Goal: Task Accomplishment & Management: Complete application form

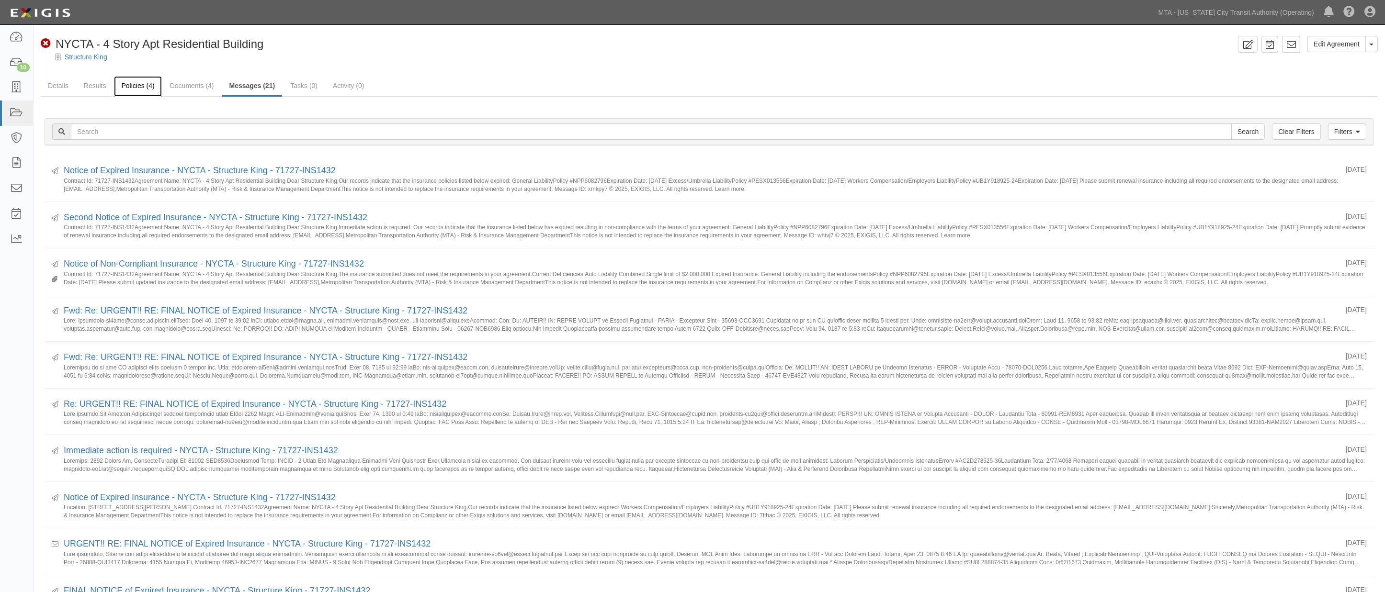
click at [147, 85] on link "Policies (4)" at bounding box center [137, 86] width 47 height 21
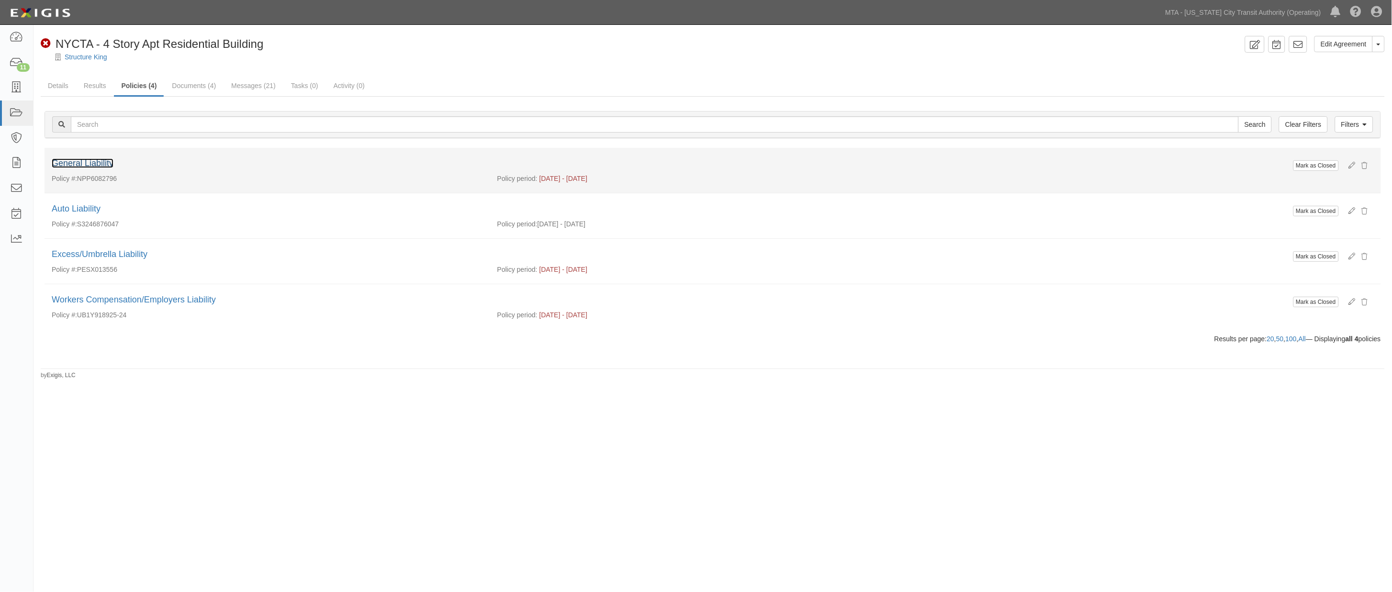
click at [105, 163] on link "General Liability" at bounding box center [83, 163] width 62 height 10
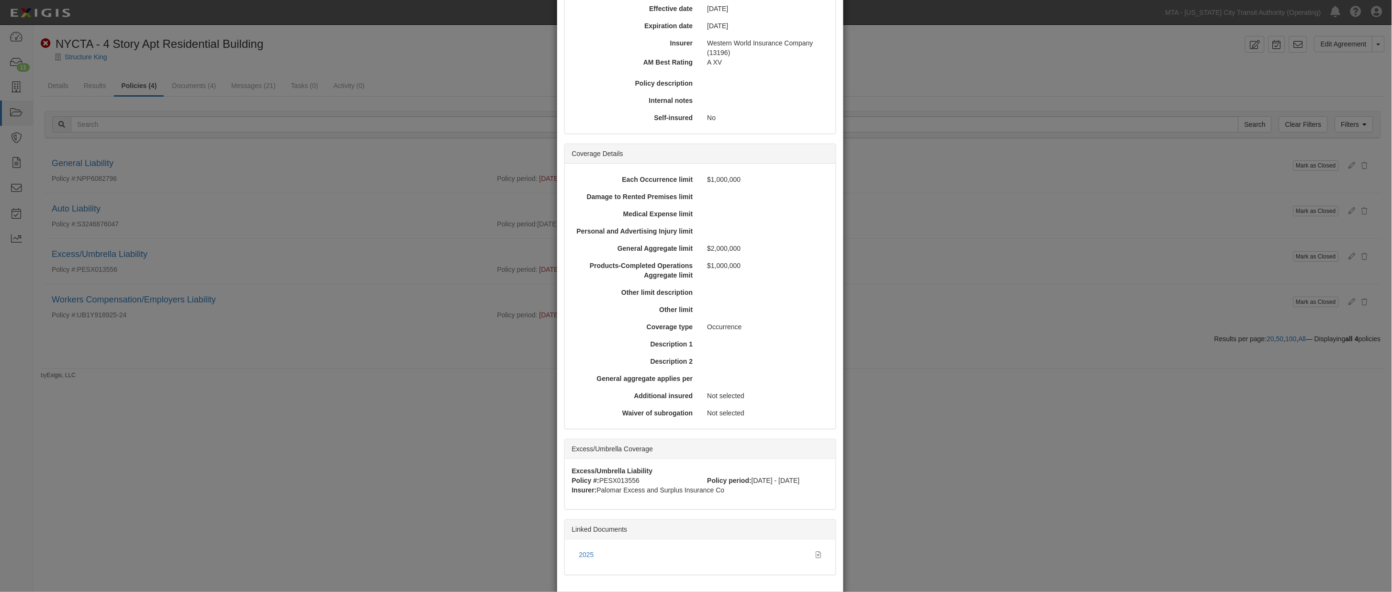
scroll to position [182, 0]
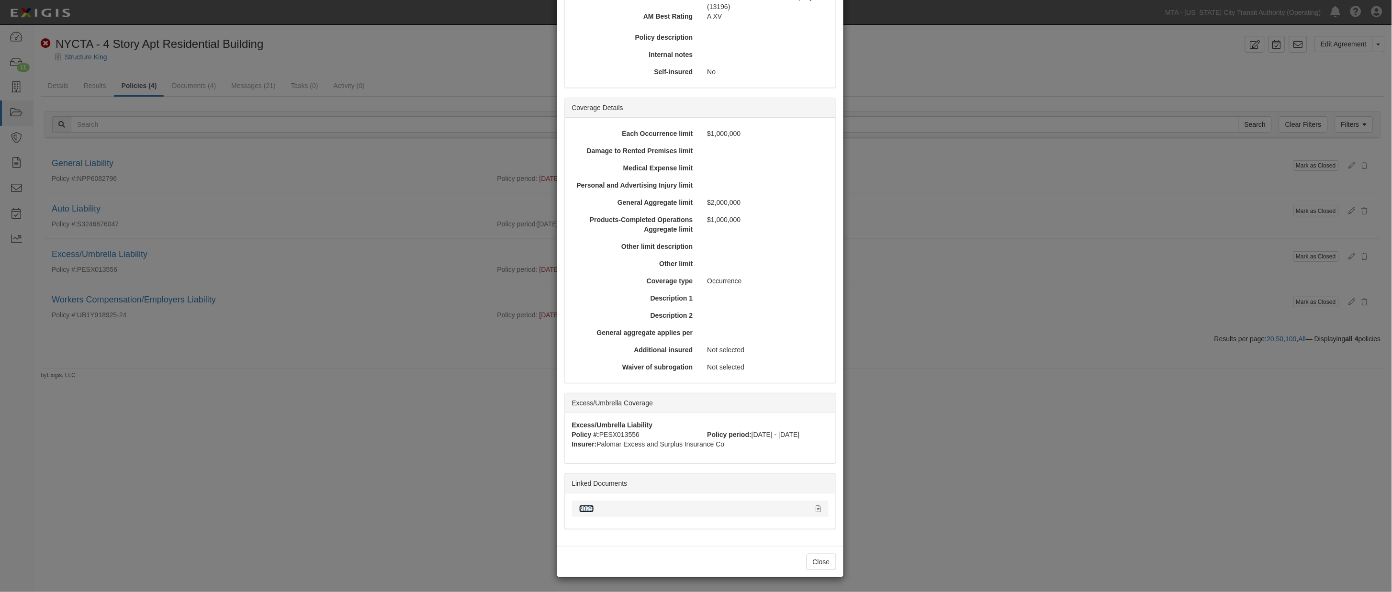
click at [582, 507] on link "2025" at bounding box center [586, 509] width 15 height 8
click at [816, 508] on icon at bounding box center [818, 509] width 5 height 7
drag, startPoint x: 962, startPoint y: 453, endPoint x: 437, endPoint y: 288, distance: 550.1
click at [961, 451] on div "× View Policy Mark as Closed Edit Policy Toggle Dropdown Delete Policy Policy S…" at bounding box center [696, 296] width 1392 height 592
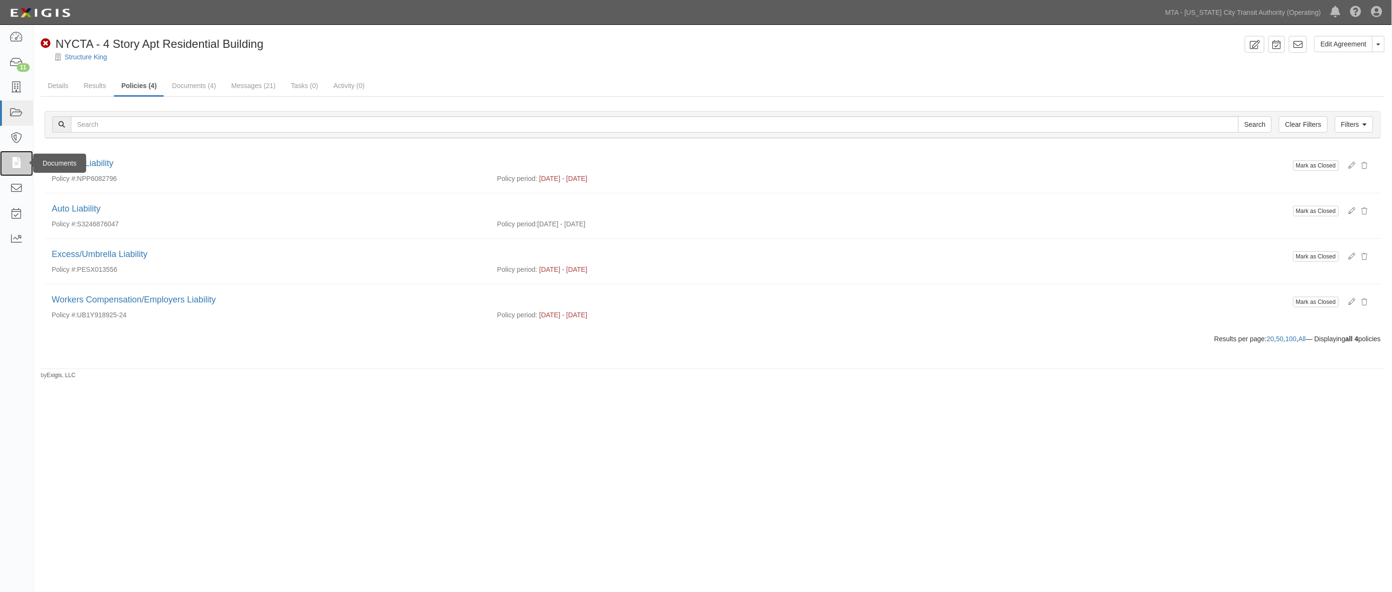
click at [16, 164] on icon at bounding box center [16, 163] width 13 height 11
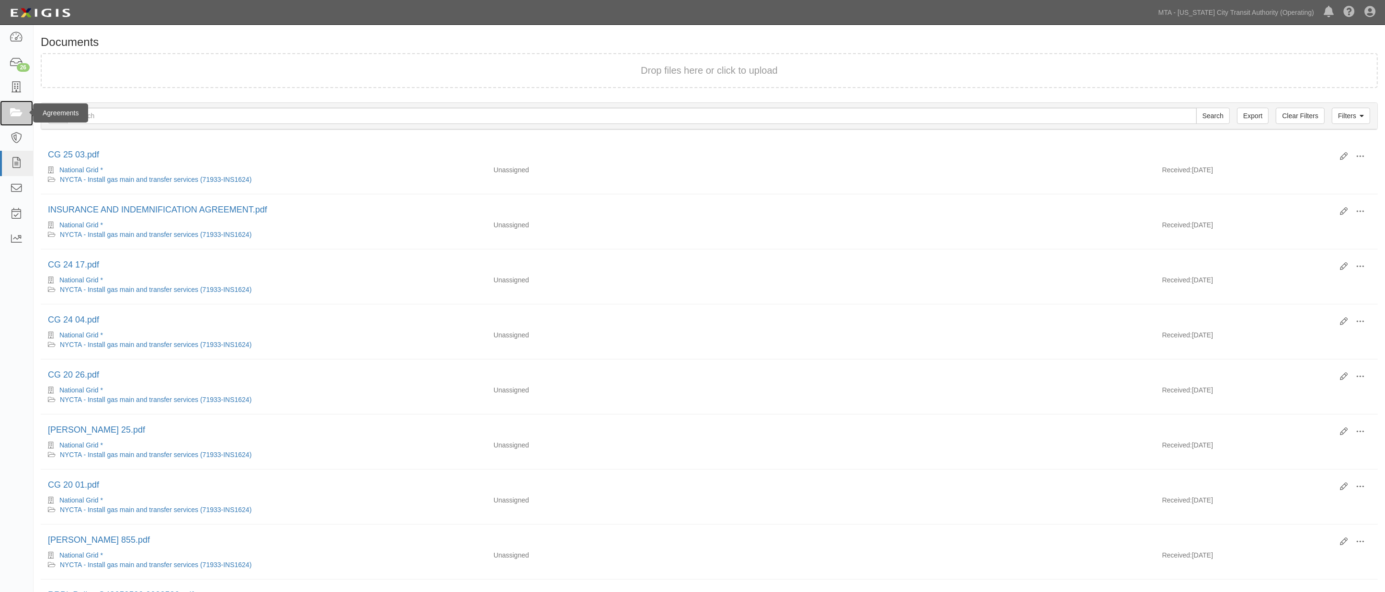
click at [17, 109] on icon at bounding box center [16, 113] width 13 height 11
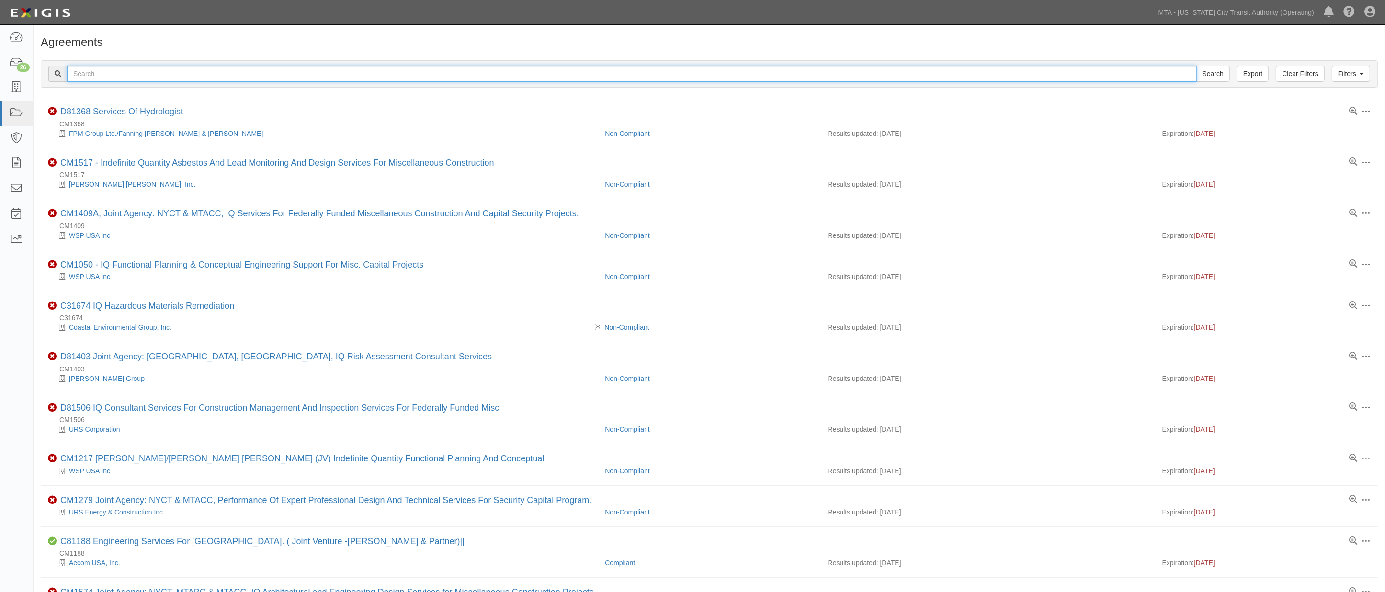
paste input "600000000031292"
type input "600000000031292"
click at [1223, 73] on input "Search" at bounding box center [1213, 74] width 34 height 16
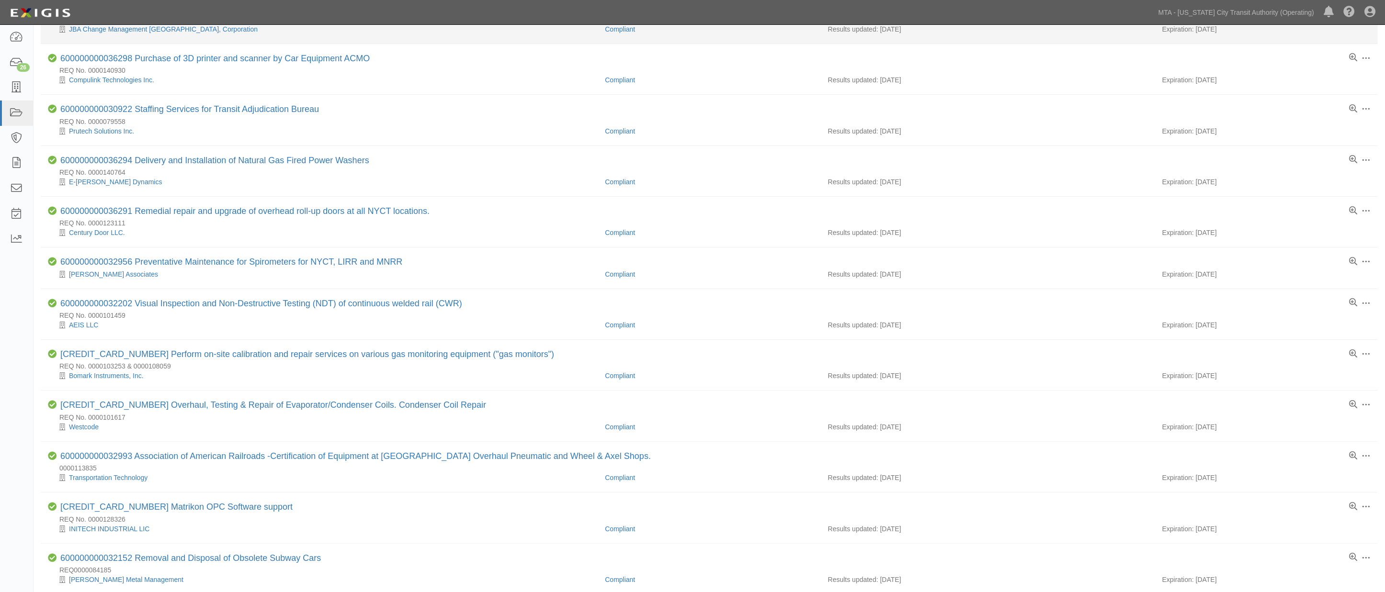
scroll to position [372, 0]
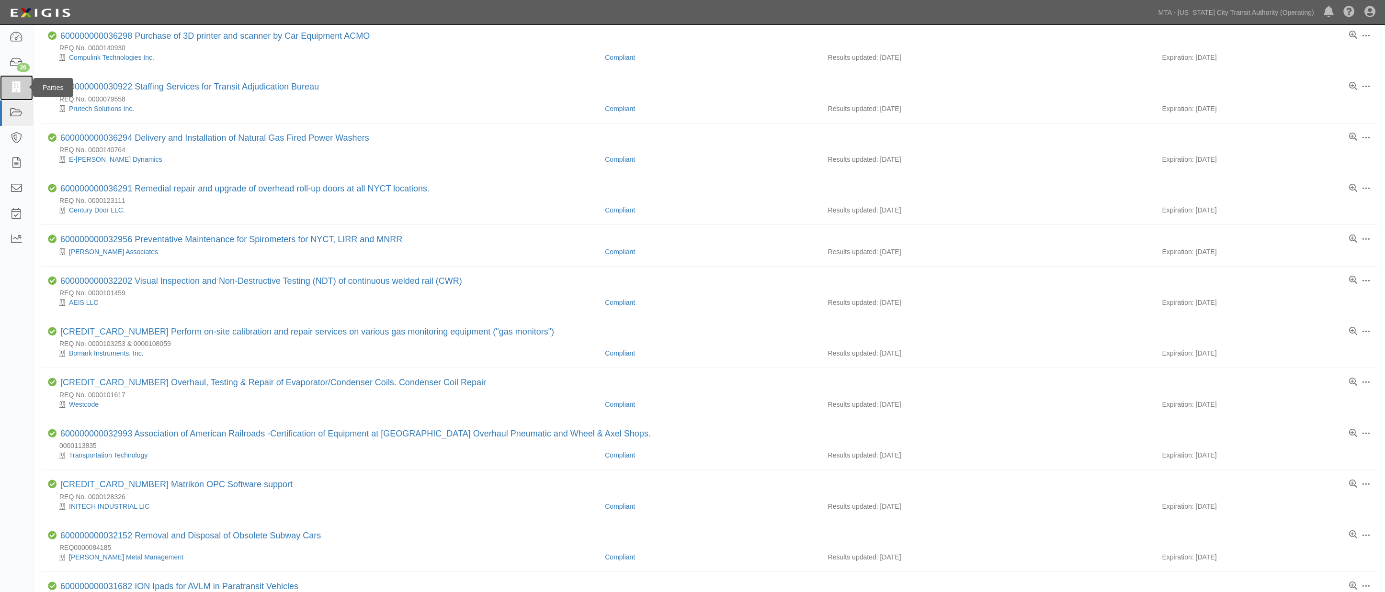
click at [17, 91] on icon at bounding box center [16, 87] width 13 height 11
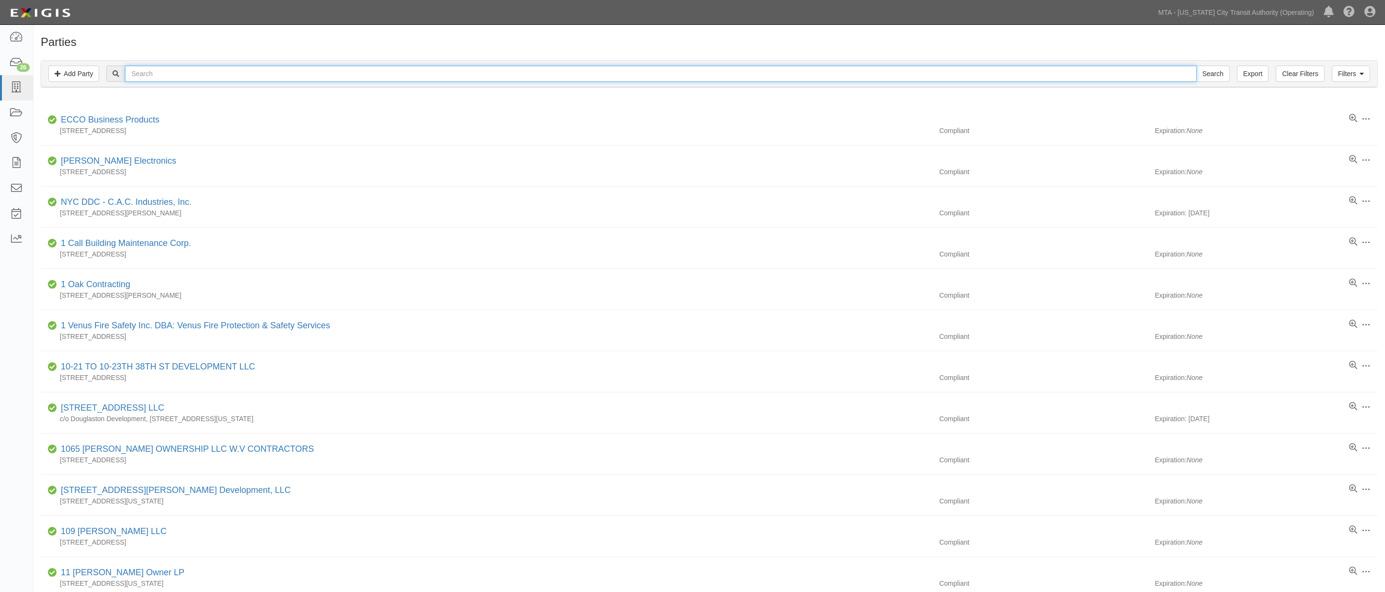
click at [159, 74] on input "text" at bounding box center [660, 74] width 1071 height 16
type input "Fuji"
click at [1196, 66] on input "Search" at bounding box center [1213, 74] width 34 height 16
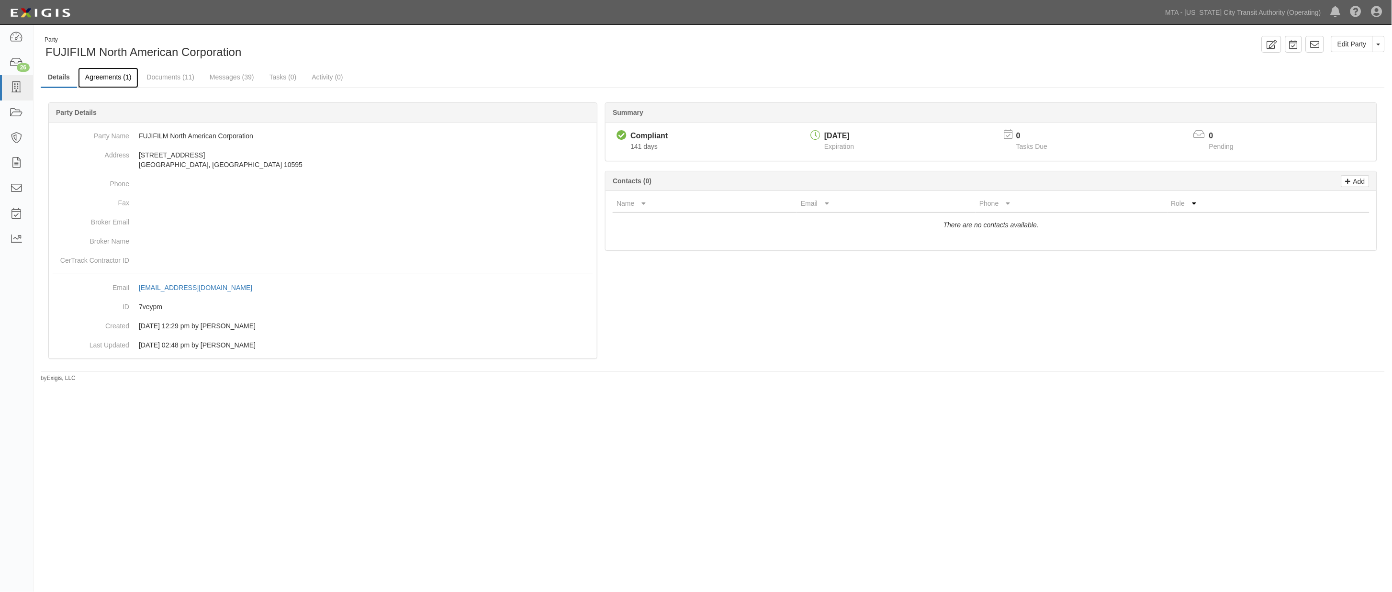
click at [103, 75] on link "Agreements (1)" at bounding box center [108, 78] width 60 height 21
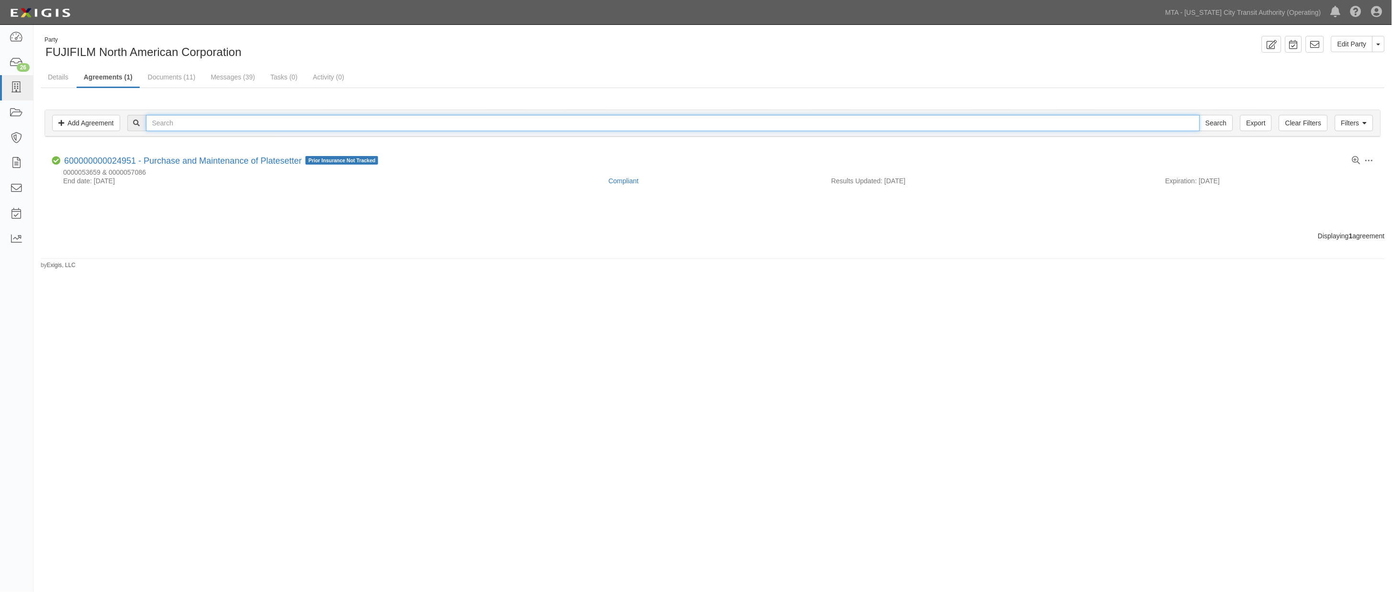
paste input "600000000031292"
type input "600000000031292"
click at [98, 338] on div "Party FUJIFILM North American Corporation Edit Party Toggle Party Dropdown View…" at bounding box center [696, 295] width 1392 height 533
click at [15, 64] on icon at bounding box center [16, 62] width 13 height 11
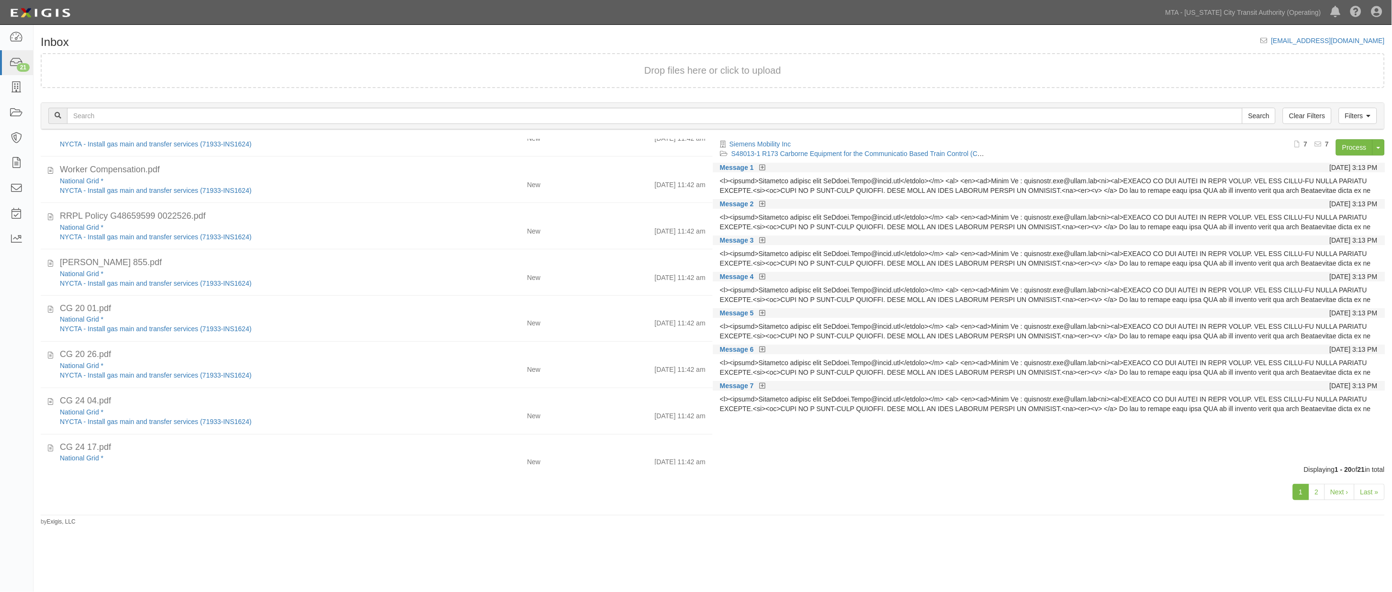
scroll to position [638, 0]
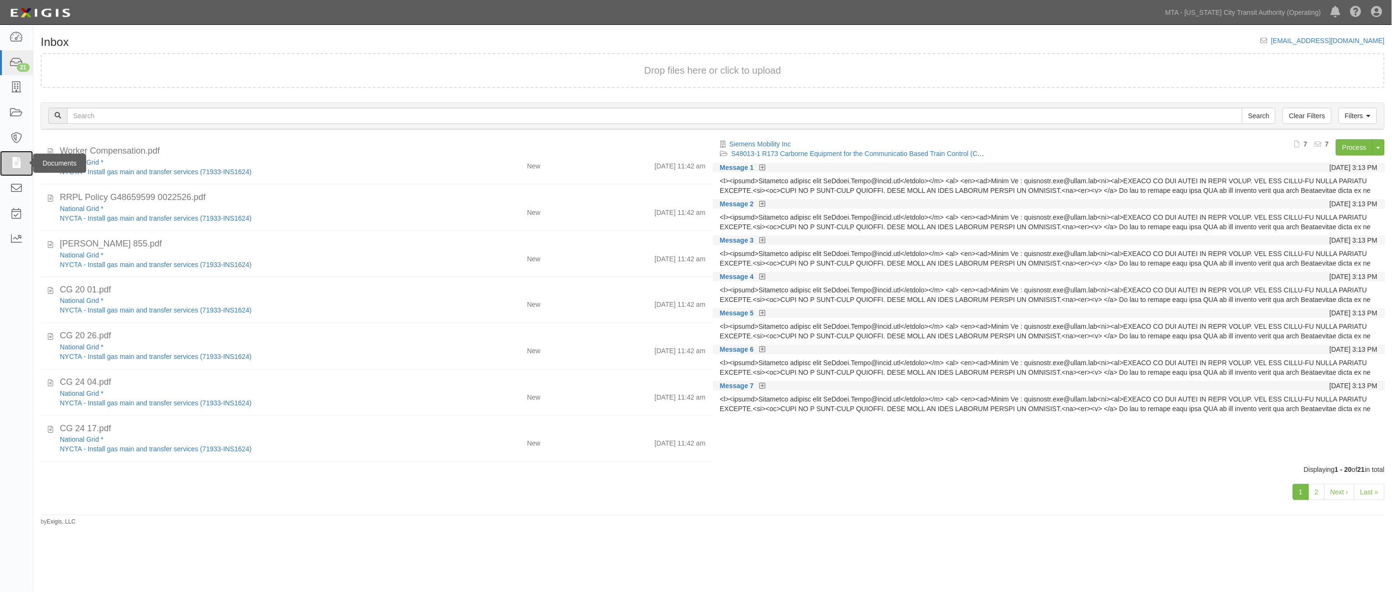
click at [17, 164] on icon at bounding box center [16, 163] width 13 height 11
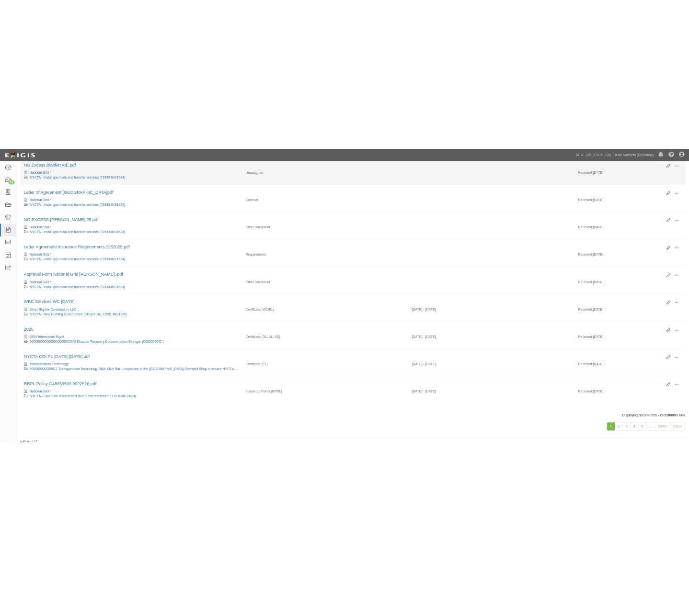
scroll to position [752, 0]
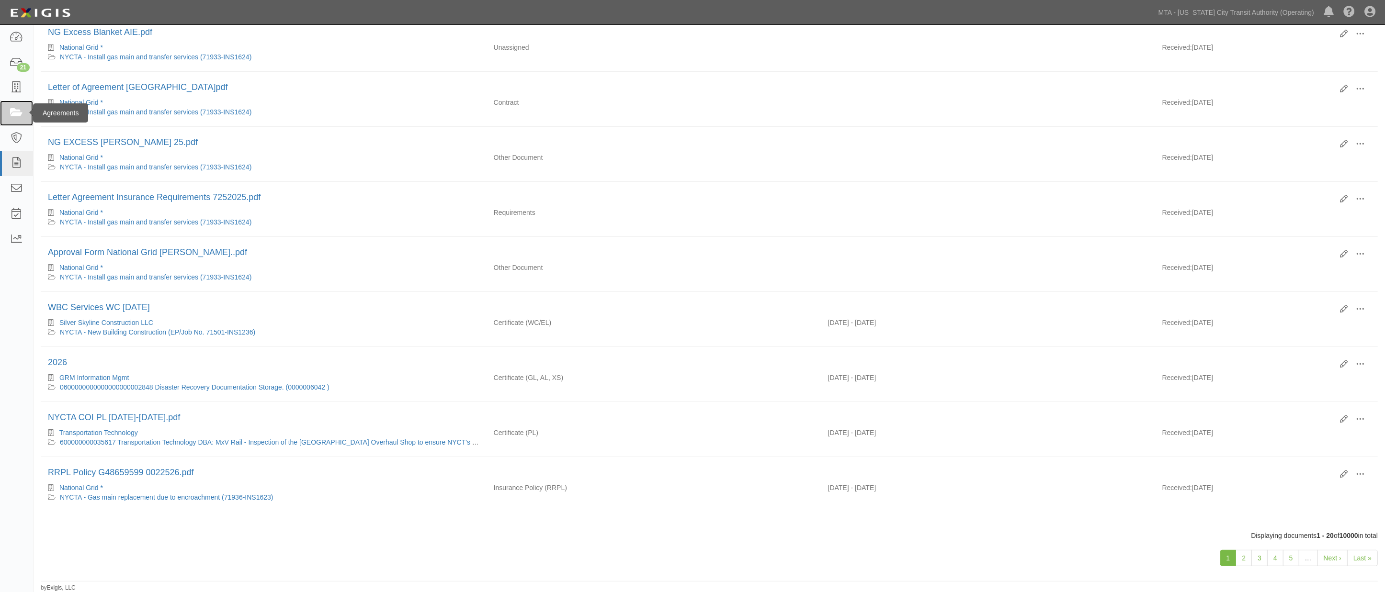
click at [14, 114] on icon at bounding box center [16, 113] width 13 height 11
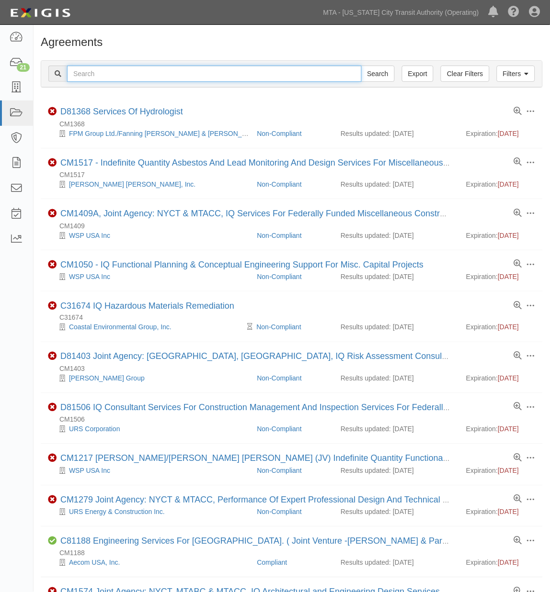
click at [89, 71] on input "text" at bounding box center [214, 74] width 294 height 16
type input "nationa"
click at [361, 66] on input "Search" at bounding box center [378, 74] width 34 height 16
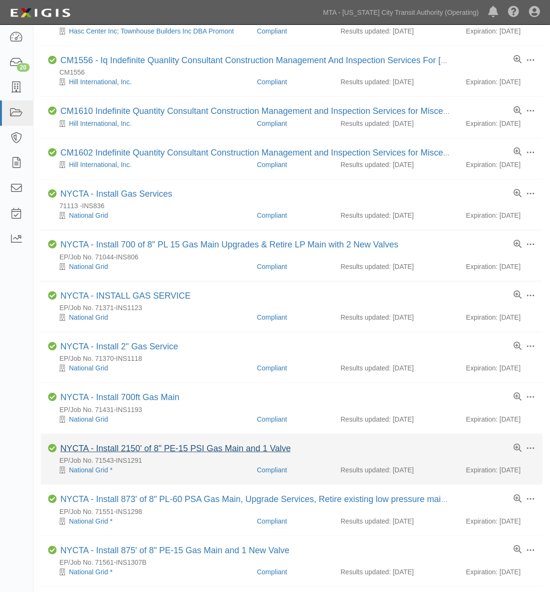
scroll to position [372, 0]
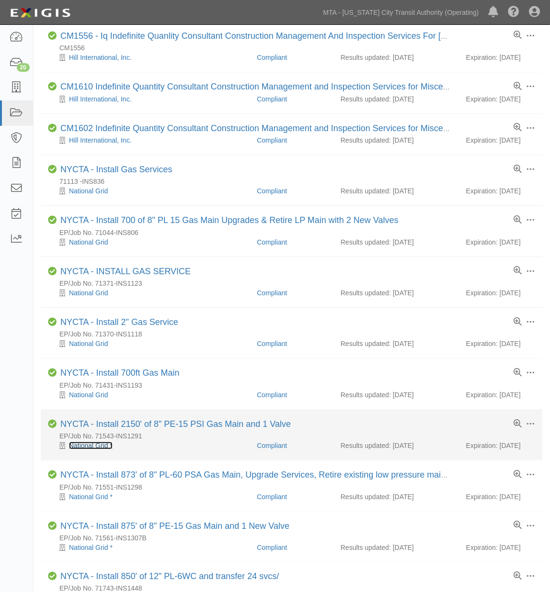
click at [90, 450] on link "National Grid *" at bounding box center [91, 446] width 44 height 8
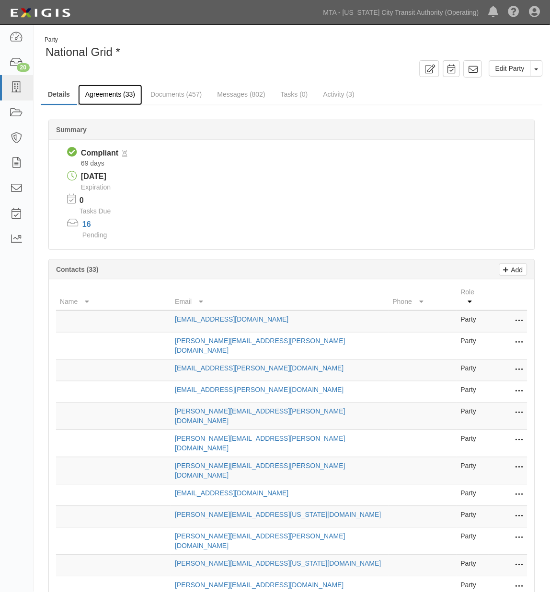
click at [112, 92] on link "Agreements (33)" at bounding box center [110, 95] width 64 height 21
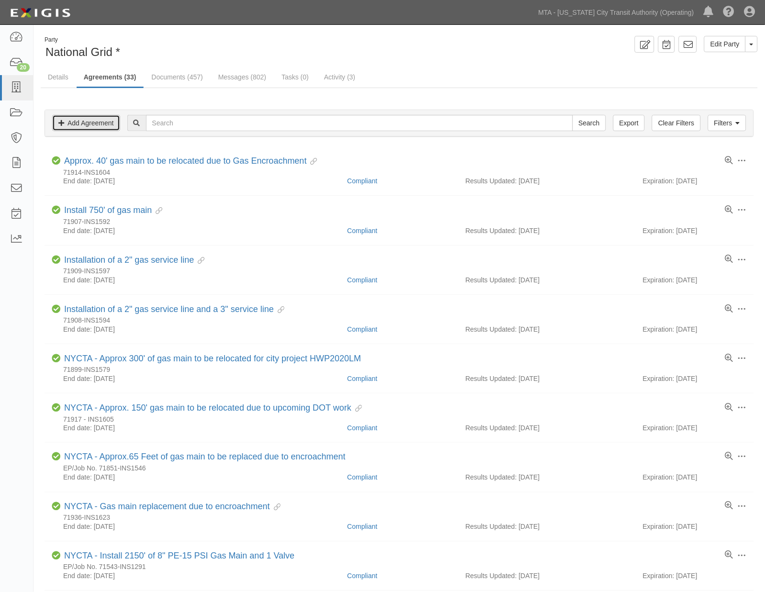
click at [92, 121] on link "Add Agreement" at bounding box center [86, 123] width 68 height 16
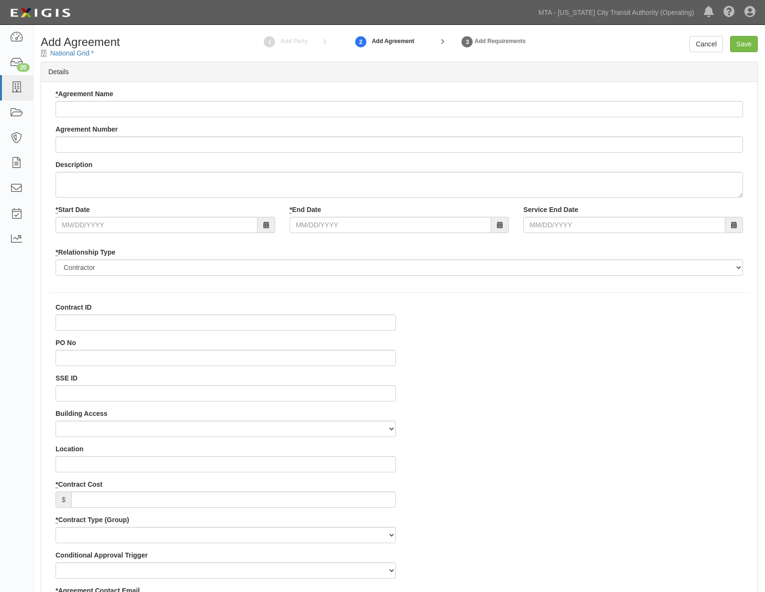
select select
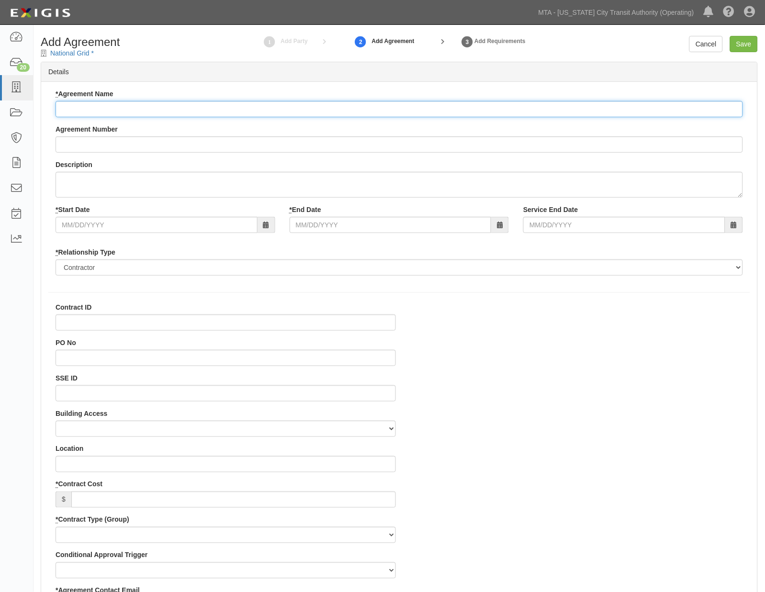
paste input "Main installation of 350' of 8" plastic main"
click at [65, 108] on input "Main installation of 350' of 8" plastic main" at bounding box center [400, 109] width 688 height 16
click at [62, 107] on input "Main installation of 350' of 8" plastic main" at bounding box center [400, 109] width 688 height 16
type input "NYCTA - Main installation of 350' of 8" plastic main"
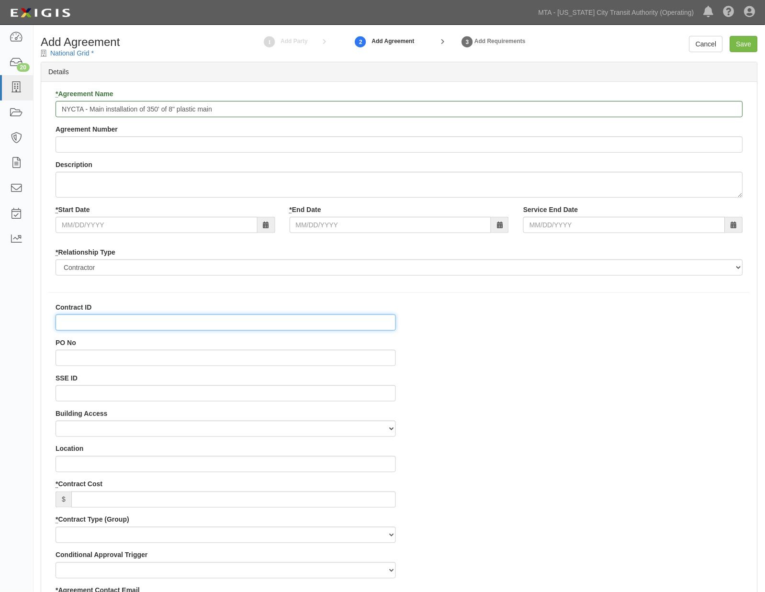
paste input "71923-INS1610"
type input "71923-INS1610"
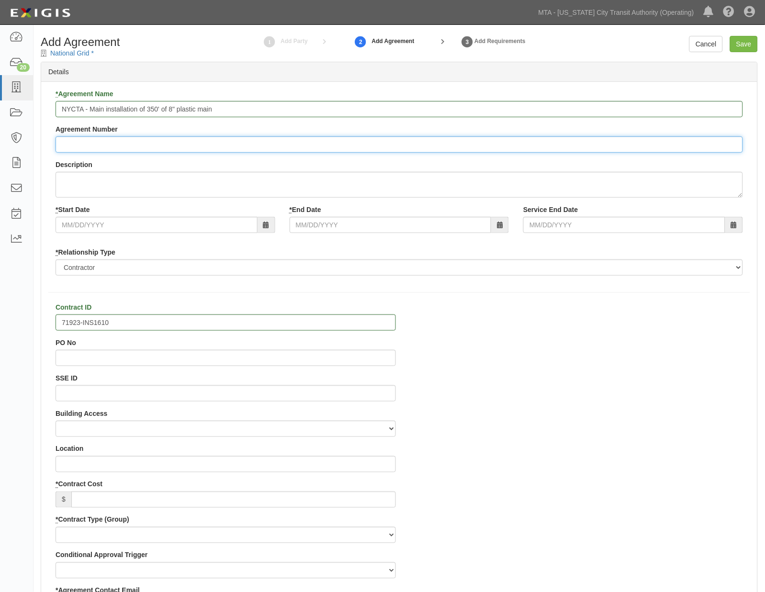
paste input "71923-INS1610"
type input "71923-INS1610"
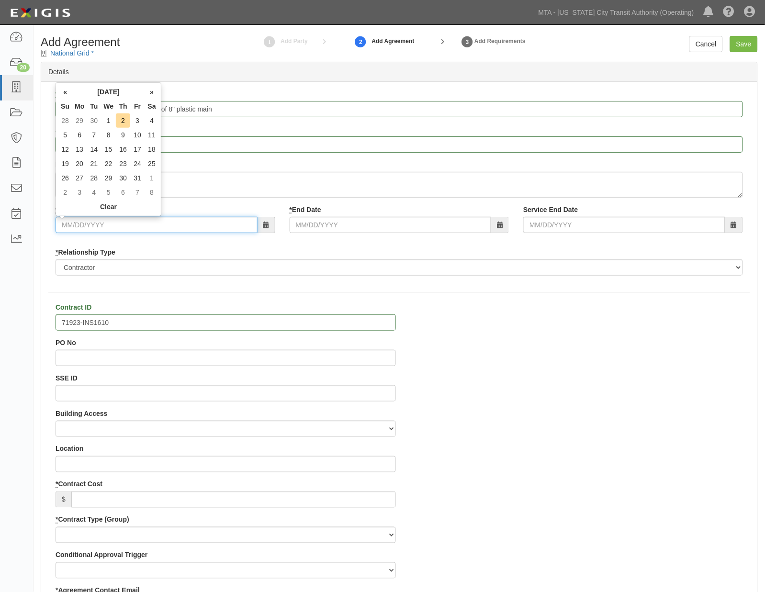
click at [78, 223] on input "* Start Date" at bounding box center [157, 225] width 202 height 16
type input "10/01/2025"
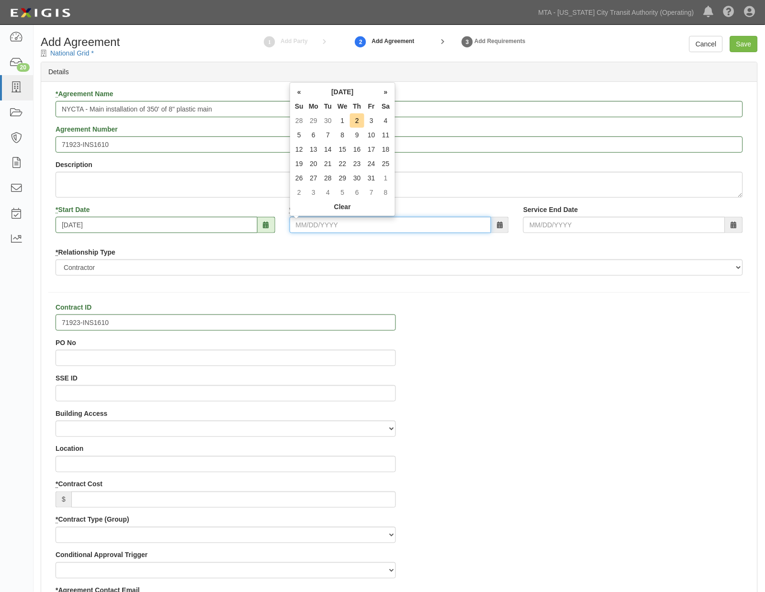
click at [332, 223] on input "* End Date" at bounding box center [391, 225] width 202 height 16
type input "10/31/2025"
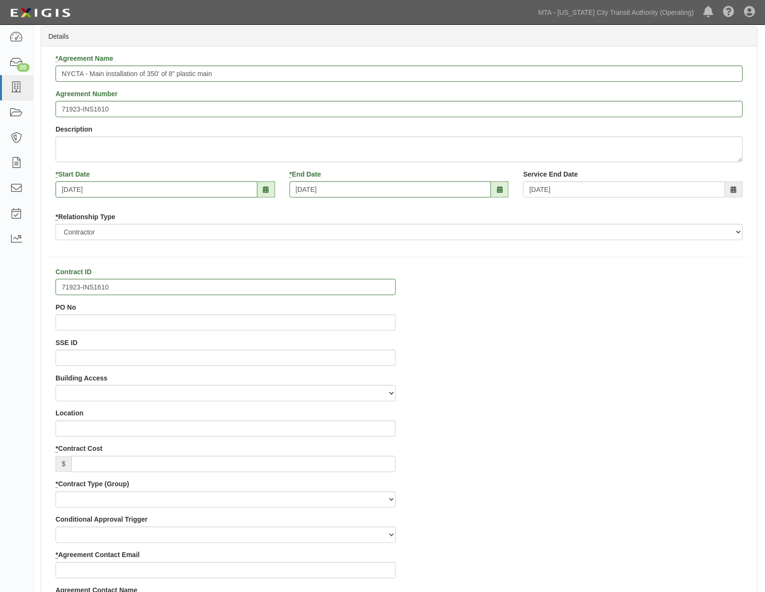
scroll to position [53, 0]
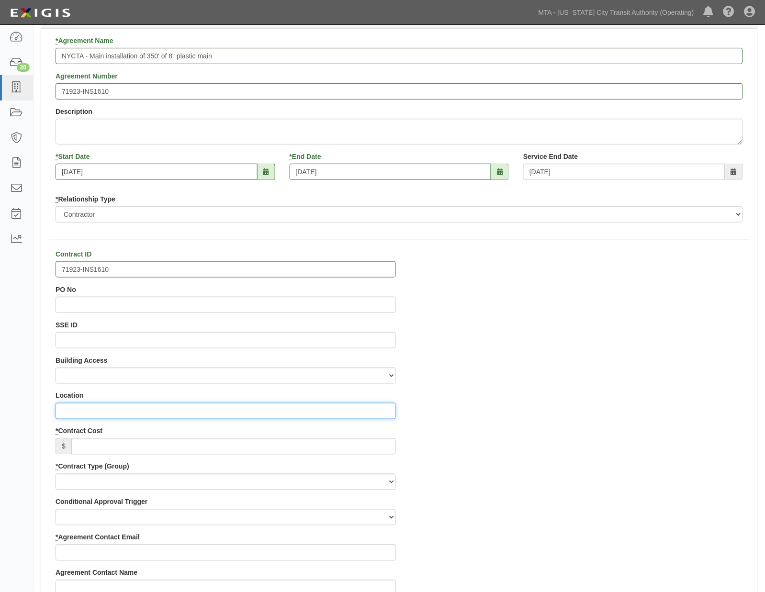
paste input "Woodbine St. b/w Woodward Ave and Onderdonk Ave, Queens"
type input "Woodbine St. b/w Woodward Ave and Onderdonk Ave, Queens"
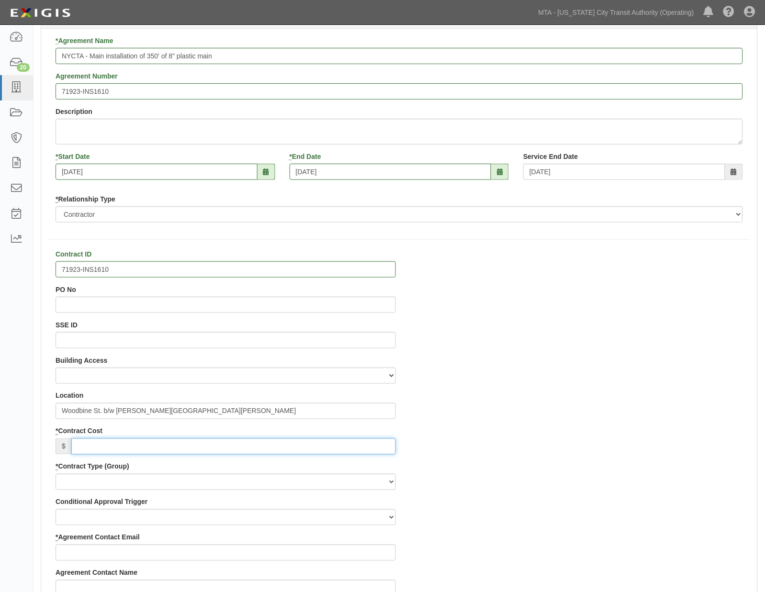
click at [174, 447] on input "* Contract Cost" at bounding box center [233, 447] width 325 height 16
type input "0"
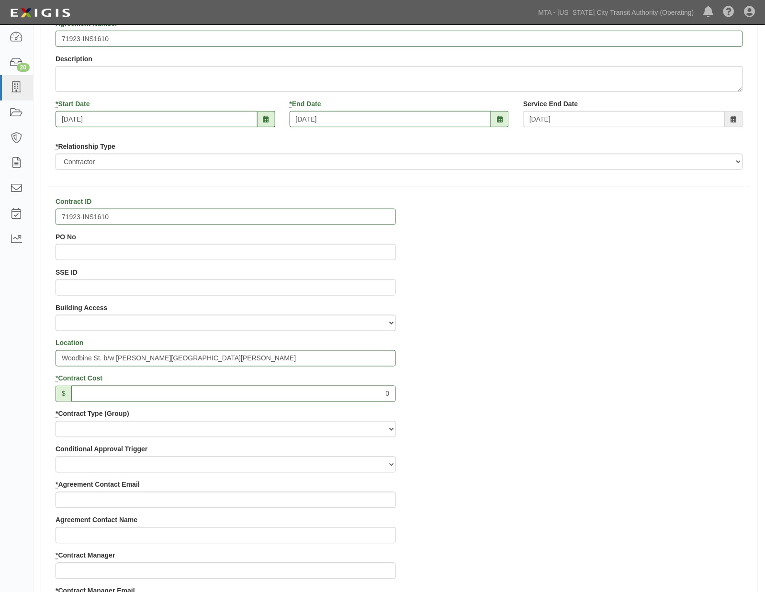
scroll to position [106, 0]
click at [75, 429] on select "Capital Operating Not for Benefit (incls. FA, Entry Permits) Real Estate Other" at bounding box center [226, 429] width 340 height 16
select select "103"
click at [56, 421] on select "Capital Operating Not for Benefit (incls. FA, Entry Permits) Real Estate Other" at bounding box center [226, 429] width 340 height 16
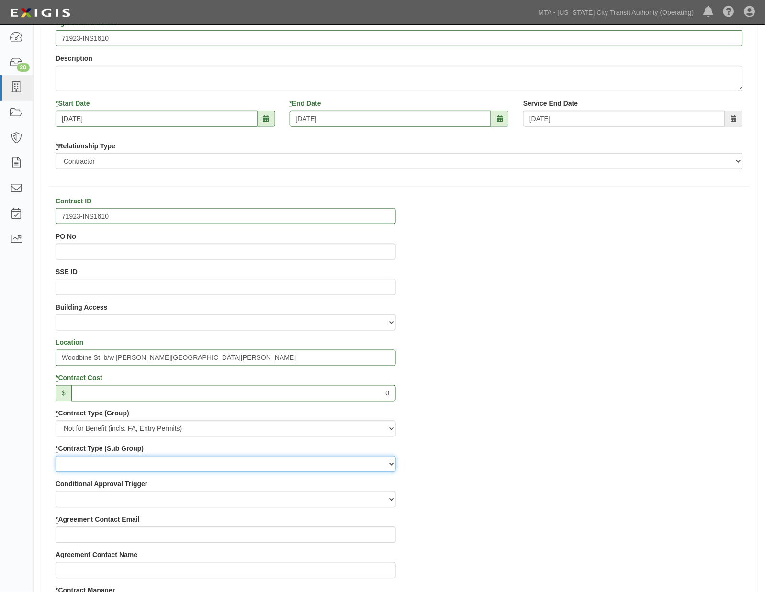
click at [73, 466] on select "Entry Permits Film Special Events Force Account (NYSDOT, CDOT, Other) NYS DEC O…" at bounding box center [226, 464] width 340 height 16
select select "162"
click at [56, 456] on select "Entry Permits Film Special Events Force Account (NYSDOT, CDOT, Other) NYS DEC O…" at bounding box center [226, 464] width 340 height 16
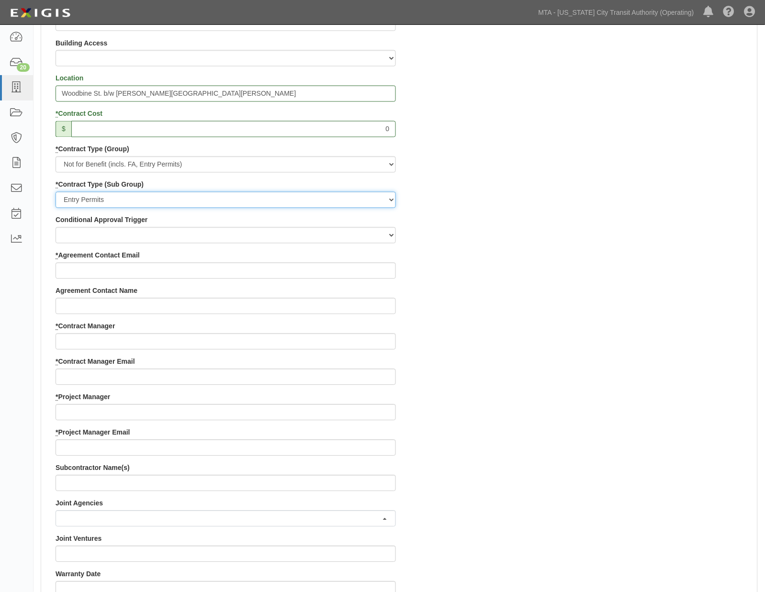
scroll to position [372, 0]
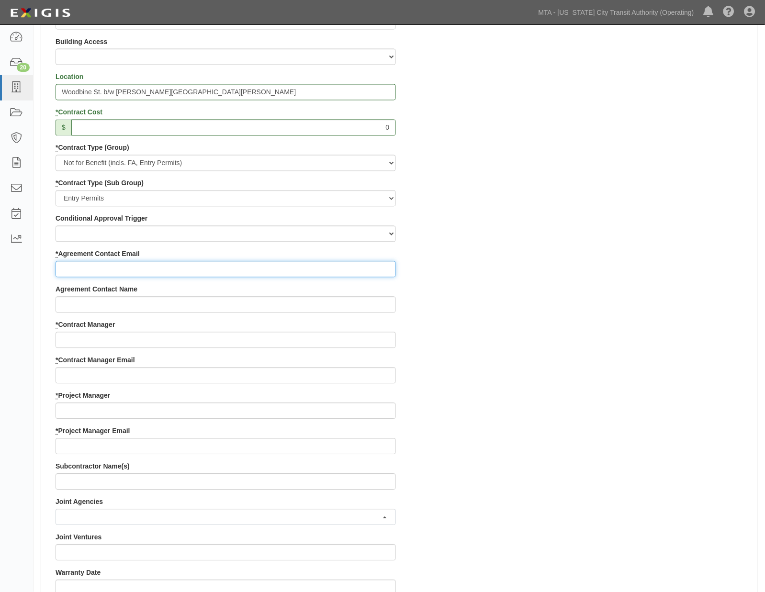
paste input "sanjay.singh2@nationalgrid.com"
type input "sanjay.singh2@nationalgrid.com"
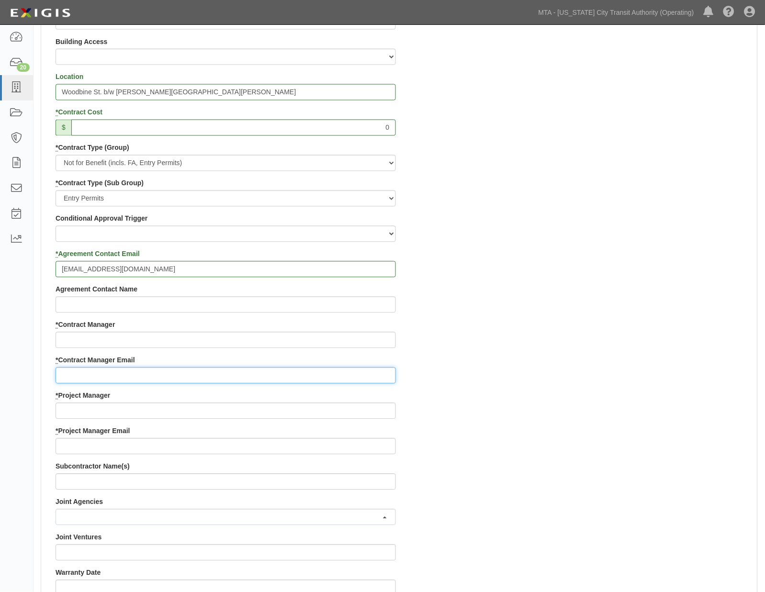
paste input "Aaron.Baichu@mtacd.org"
type input "Aaron.Baichu@mtacd.org"
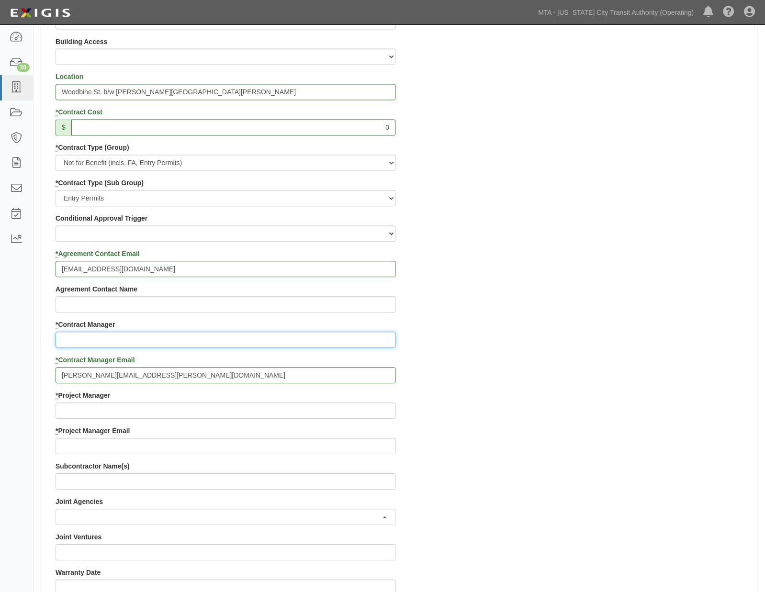
paste input "Aaron"
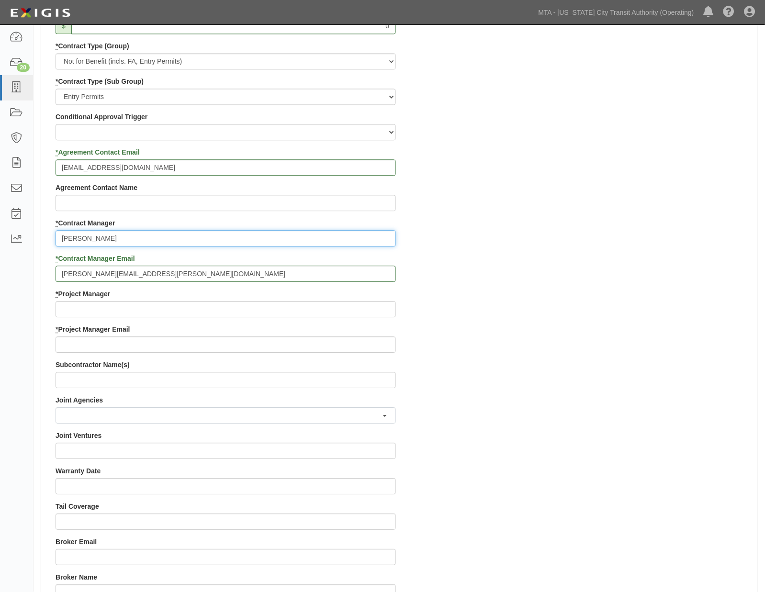
scroll to position [479, 0]
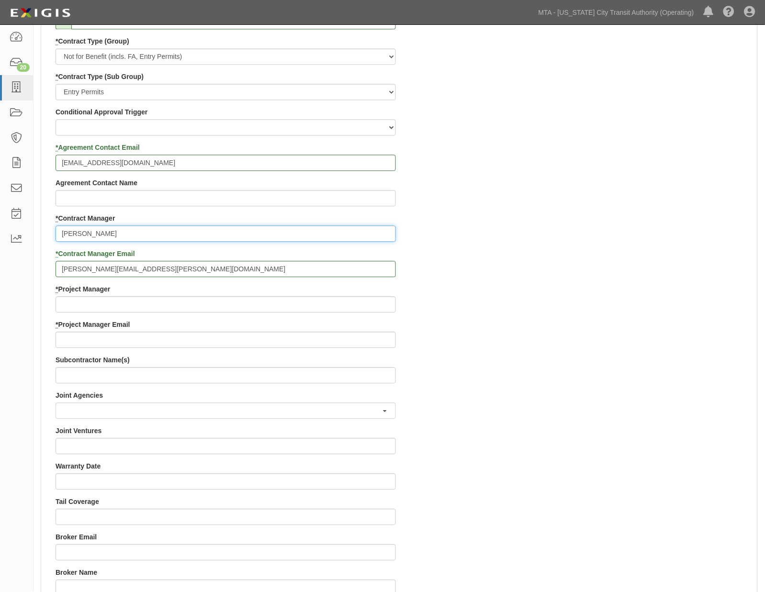
type input "Aaron"
paste input "Contract Inspection"
type input "Contract Inspection"
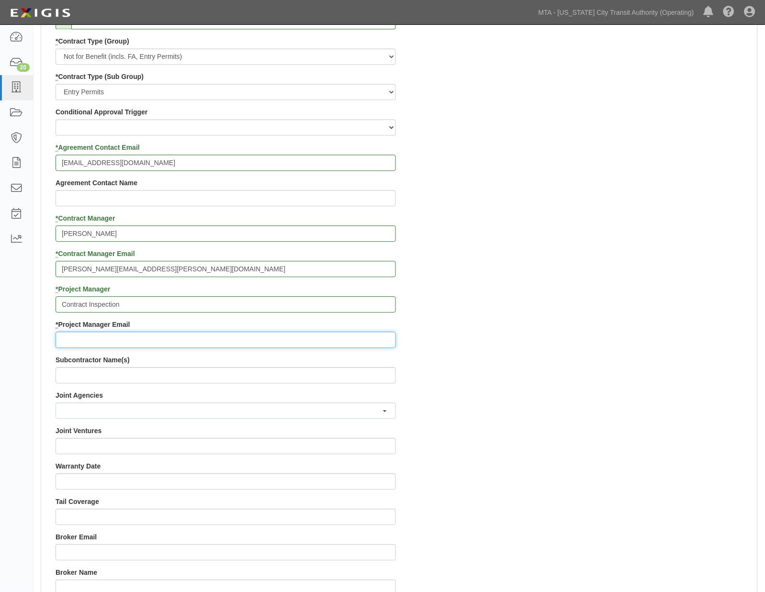
paste input "contract.inspection@nyct.com"
type input "contract.inspection@nyct.com"
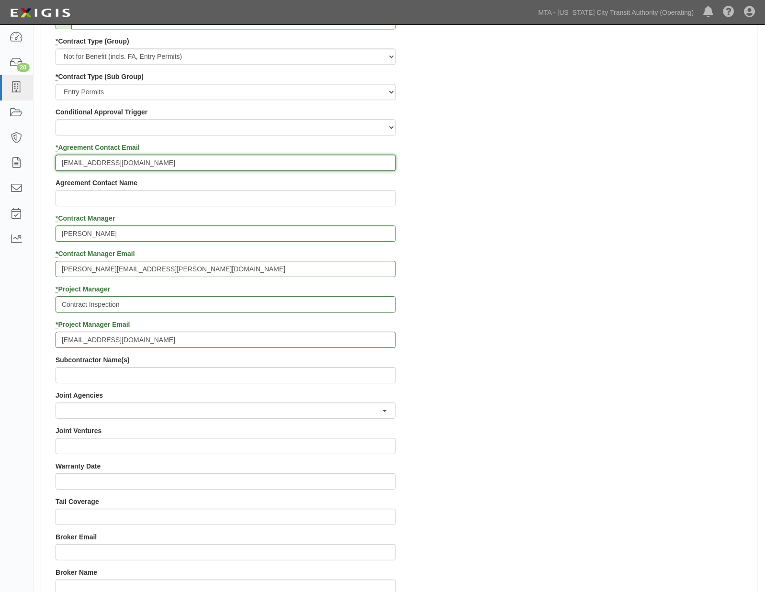
click at [209, 165] on input "sanjay.singh2@nationalgrid.com" at bounding box center [226, 163] width 340 height 16
paste input "Jvanderstar@pcmnyc.com"
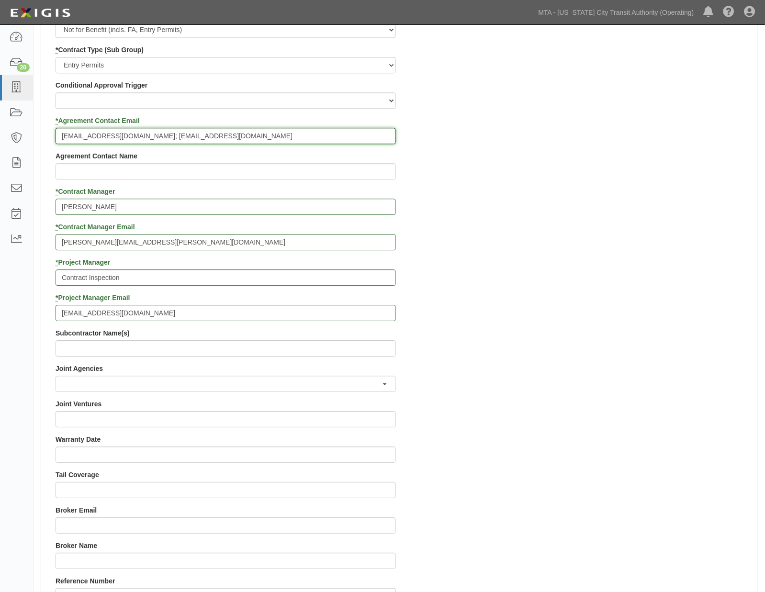
scroll to position [532, 0]
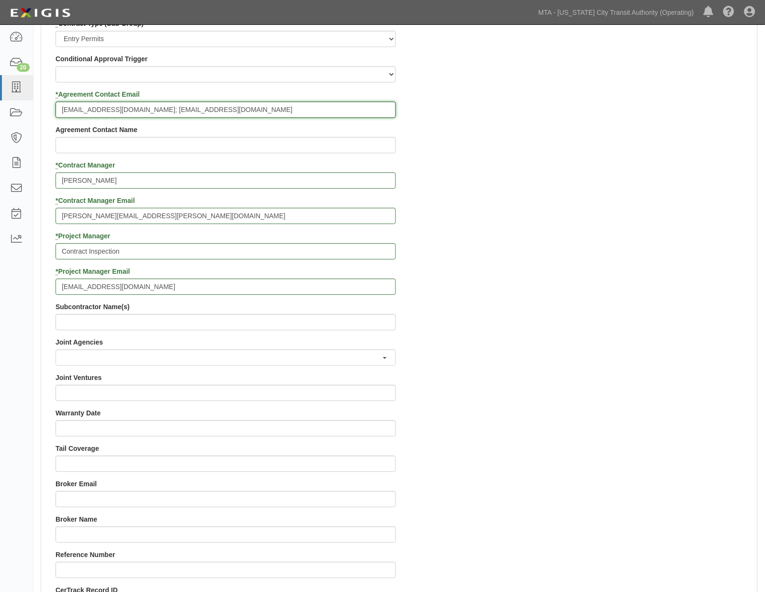
type input "sanjay.singh2@nationalgrid.com; Jvanderstar@pcmnyc.com"
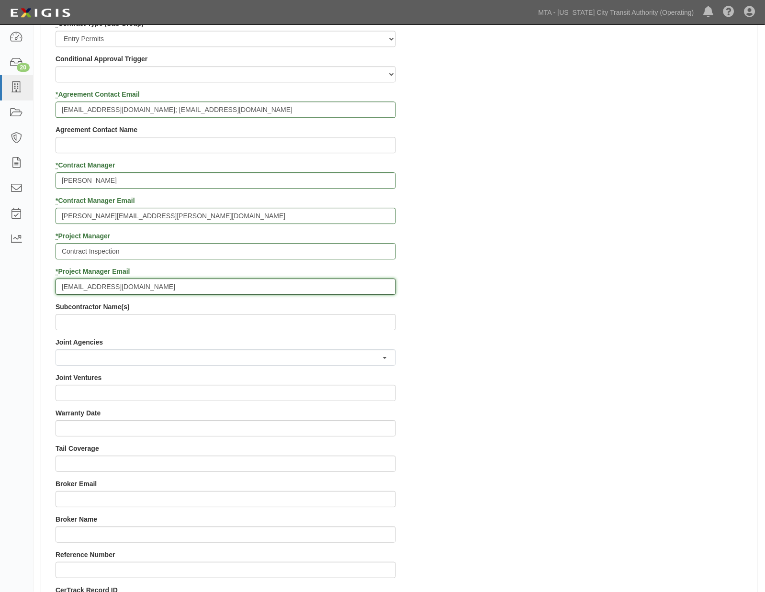
click at [164, 286] on input "contract.inspection@nyct.com" at bounding box center [226, 287] width 340 height 16
paste input "EPP-Insurance@mtacd.org"
type input "contract.inspection@nyct.com; EPP-Insurance@mtacd.org"
click at [622, 336] on div "Contract ID 71923-INS1610 PO No SSE ID Building Access 2 Broadway 341/345/347 B…" at bounding box center [399, 231] width 716 height 921
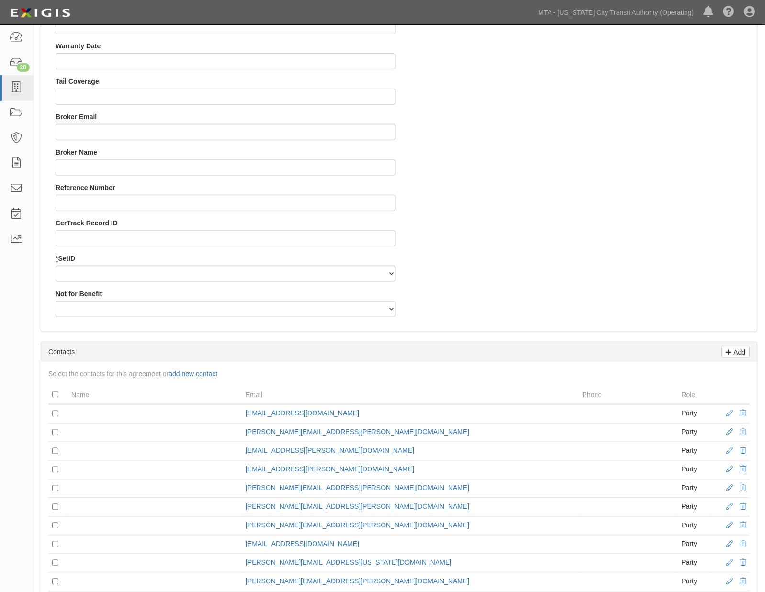
scroll to position [904, 0]
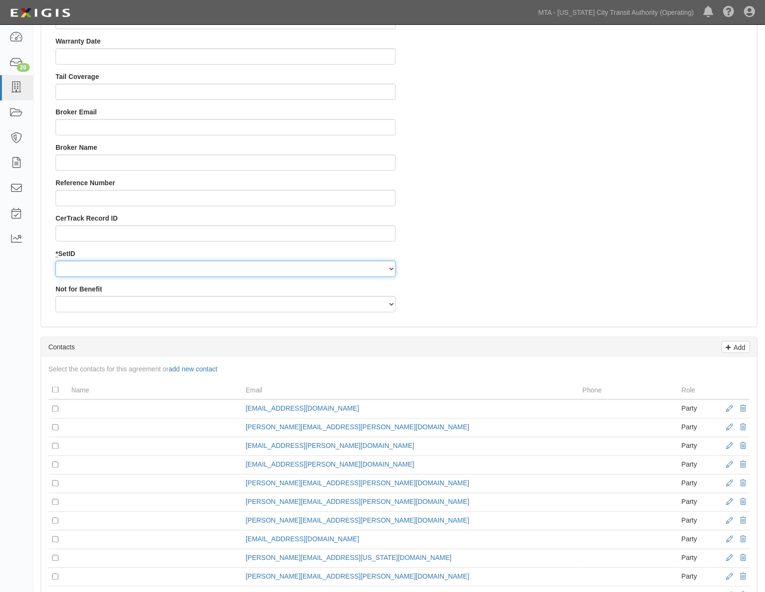
click at [79, 266] on select "NYCTA SIRTA" at bounding box center [226, 269] width 340 height 16
select select "91"
click at [56, 261] on select "NYCTA SIRTA" at bounding box center [226, 269] width 340 height 16
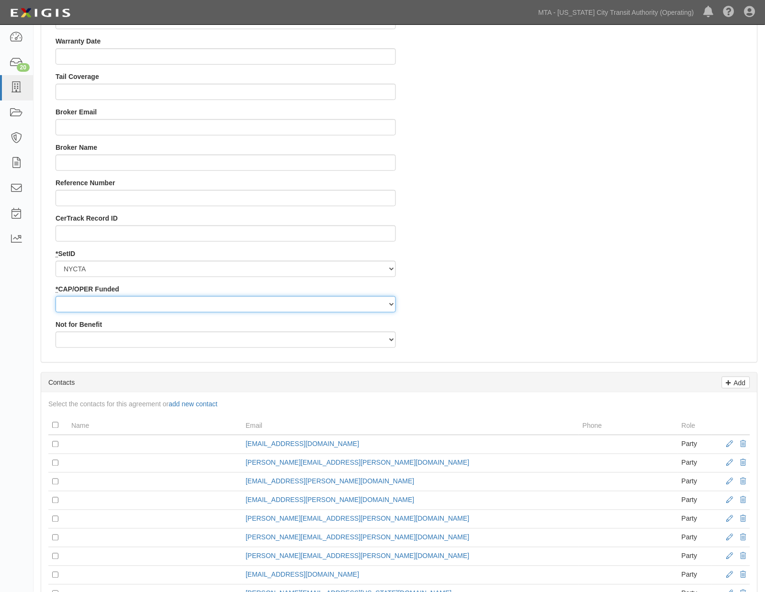
click at [72, 304] on select "Capital Operating" at bounding box center [226, 304] width 340 height 16
select select "439"
click at [56, 296] on select "Capital Operating" at bounding box center [226, 304] width 340 height 16
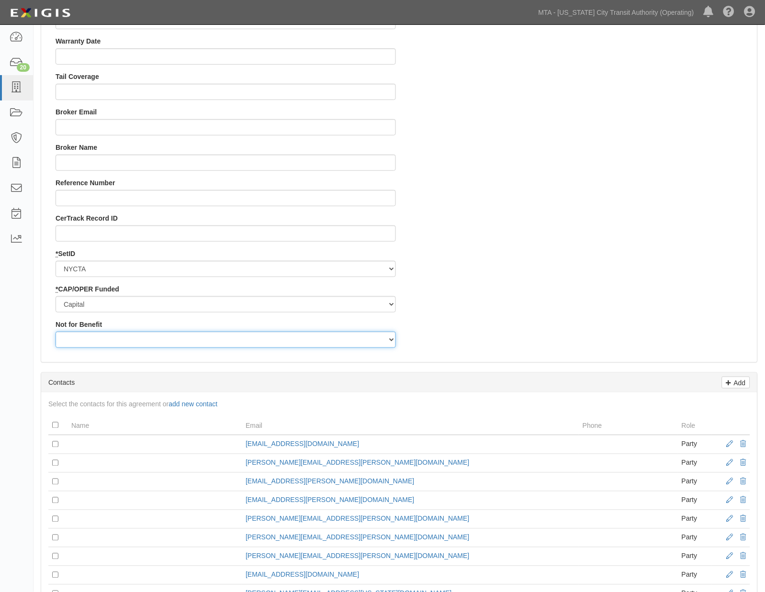
click at [65, 341] on select "Yes No" at bounding box center [226, 340] width 340 height 16
select select "507"
click at [56, 332] on select "Yes No" at bounding box center [226, 340] width 340 height 16
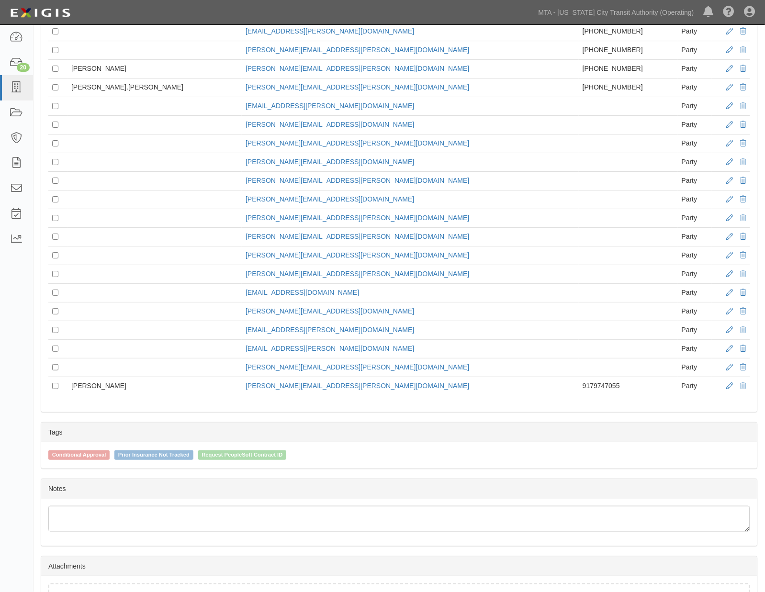
scroll to position [1660, 0]
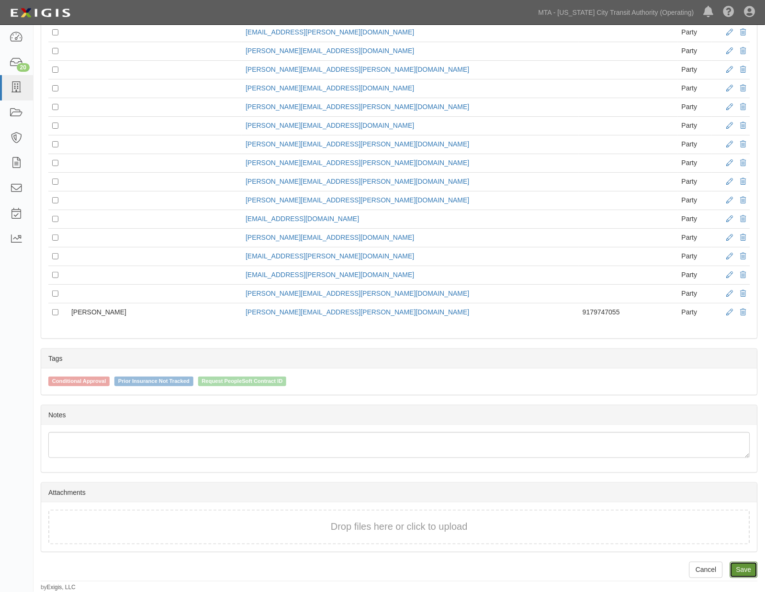
click at [752, 570] on link "Save" at bounding box center [744, 570] width 28 height 16
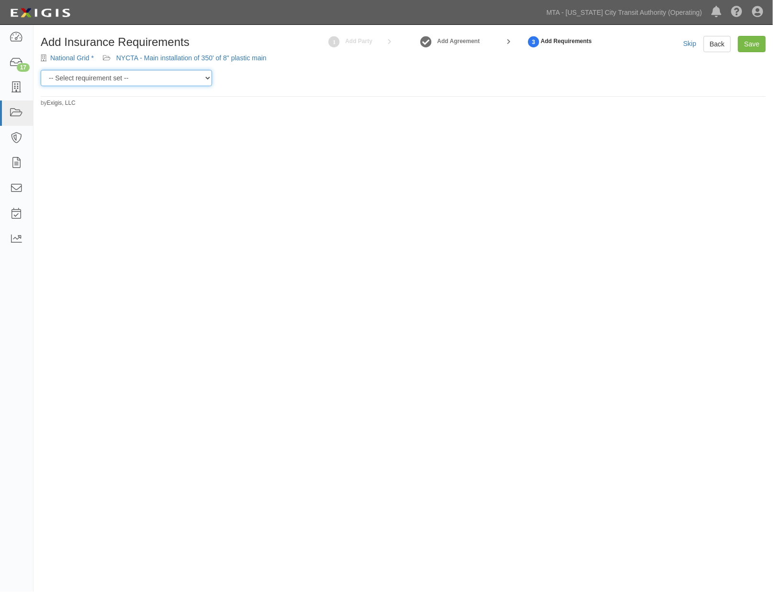
click at [204, 78] on select "-- Select requirement set -- Basic Basic Enhanced Option for Operating Agreemen…" at bounding box center [126, 78] width 171 height 16
select select "21174"
click at [41, 70] on select "-- Select requirement set -- Basic Basic Enhanced Option for Operating Agreemen…" at bounding box center [126, 78] width 171 height 16
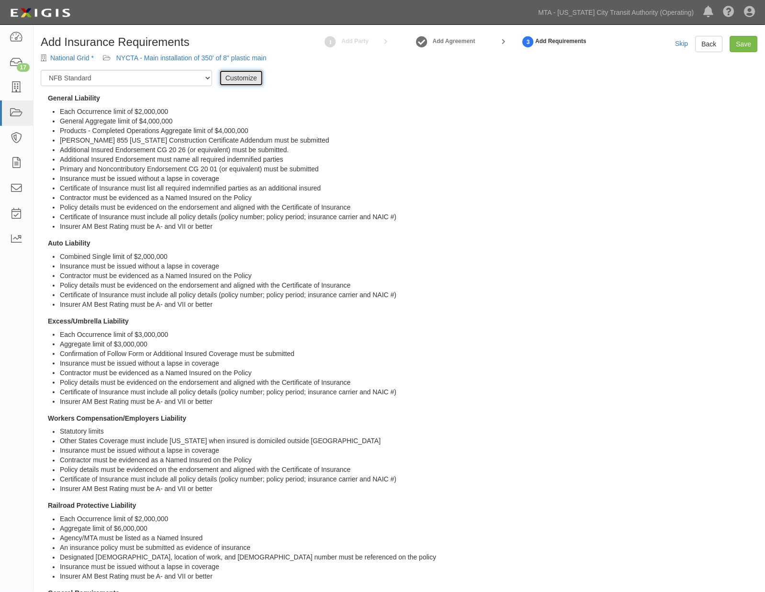
click at [245, 79] on link "Customize" at bounding box center [241, 78] width 44 height 16
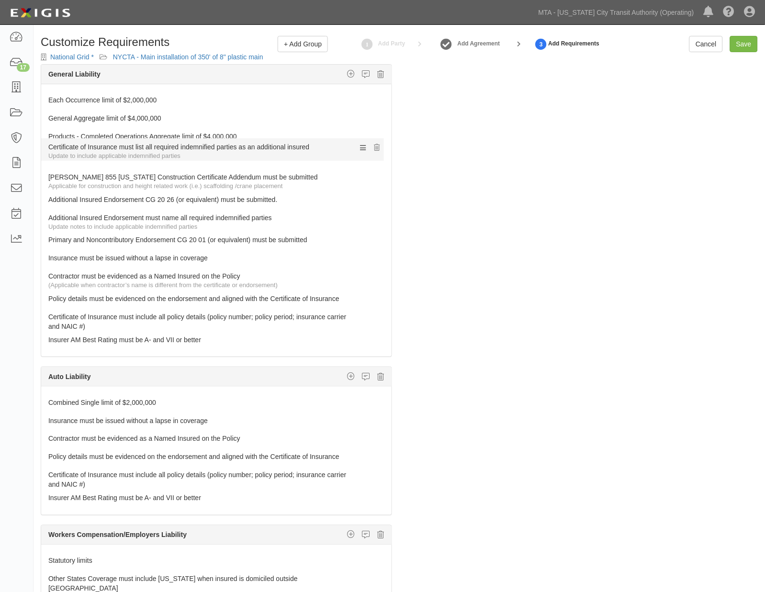
drag, startPoint x: 83, startPoint y: 259, endPoint x: 74, endPoint y: 151, distance: 107.6
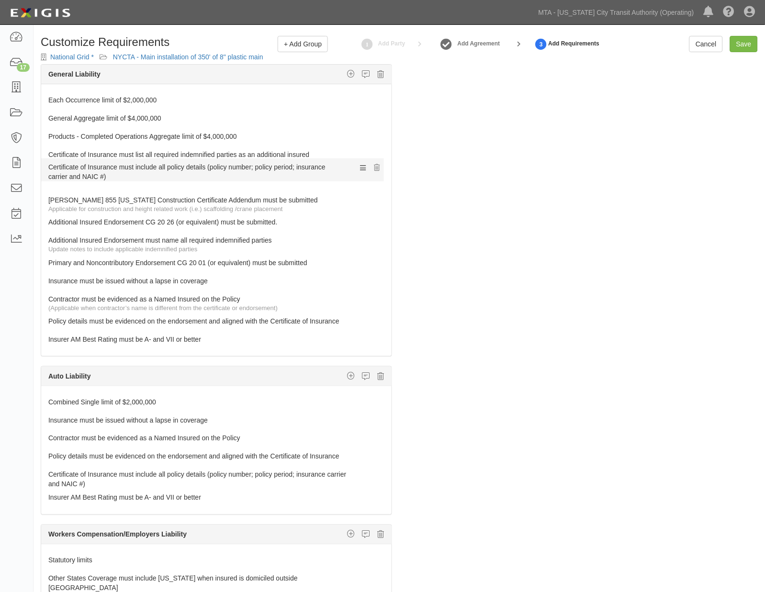
drag, startPoint x: 75, startPoint y: 317, endPoint x: 61, endPoint y: 165, distance: 152.0
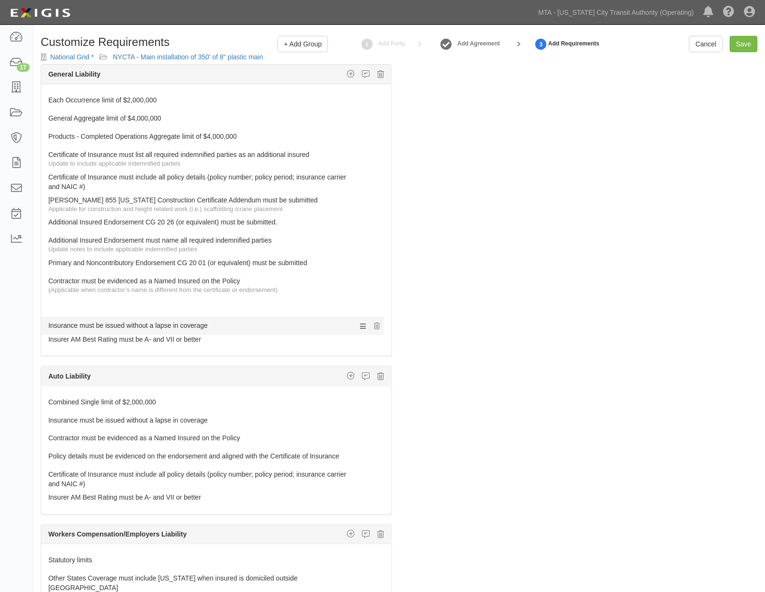
drag, startPoint x: 67, startPoint y: 278, endPoint x: 73, endPoint y: 322, distance: 44.5
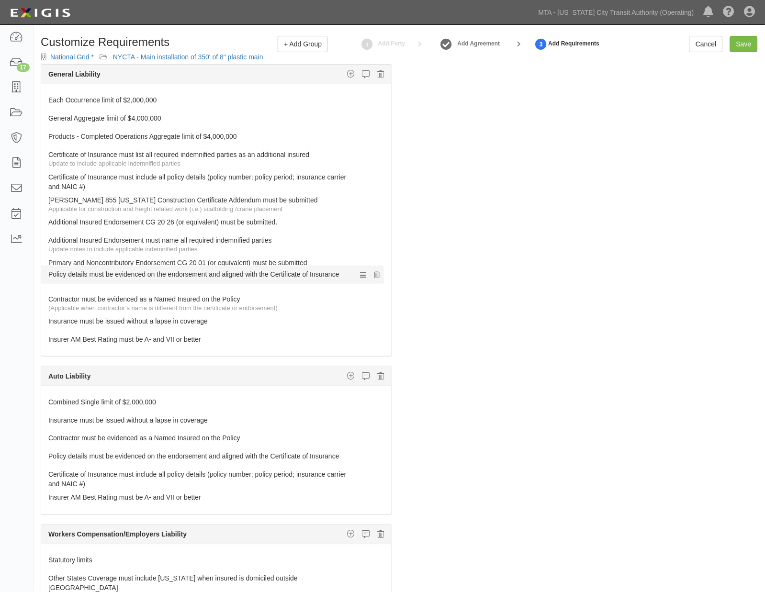
drag, startPoint x: 66, startPoint y: 318, endPoint x: 68, endPoint y: 271, distance: 47.4
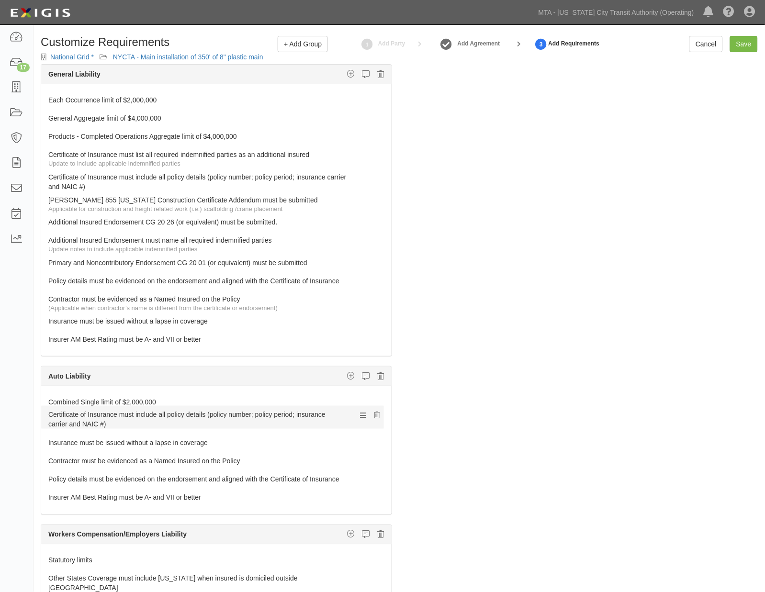
drag, startPoint x: 72, startPoint y: 475, endPoint x: 59, endPoint y: 413, distance: 63.5
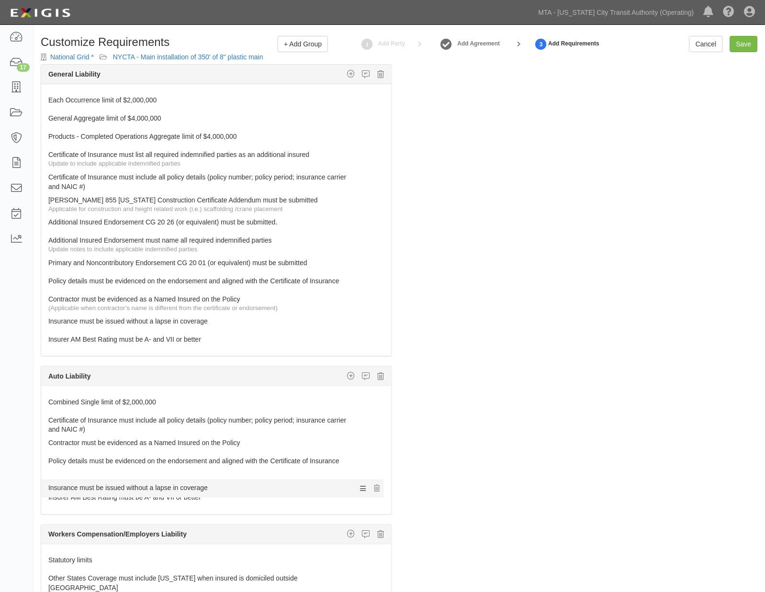
drag, startPoint x: 63, startPoint y: 438, endPoint x: 64, endPoint y: 479, distance: 41.2
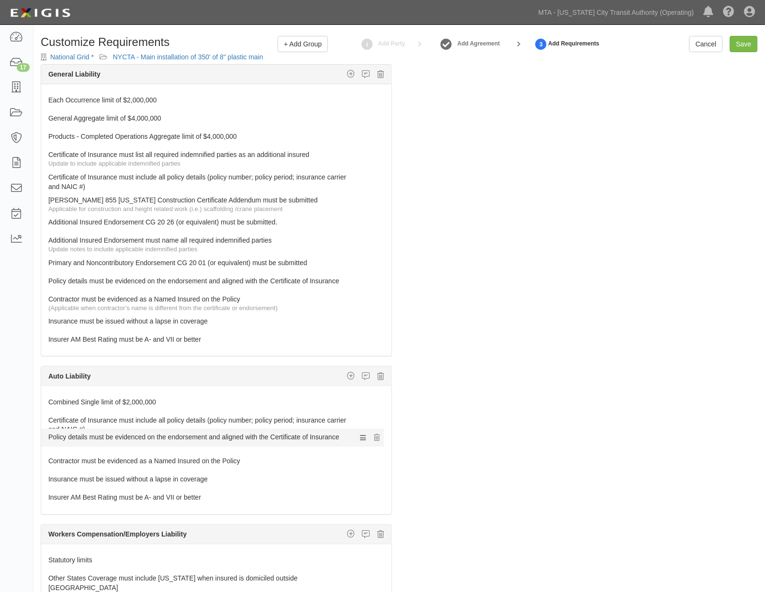
drag, startPoint x: 64, startPoint y: 465, endPoint x: 65, endPoint y: 440, distance: 25.9
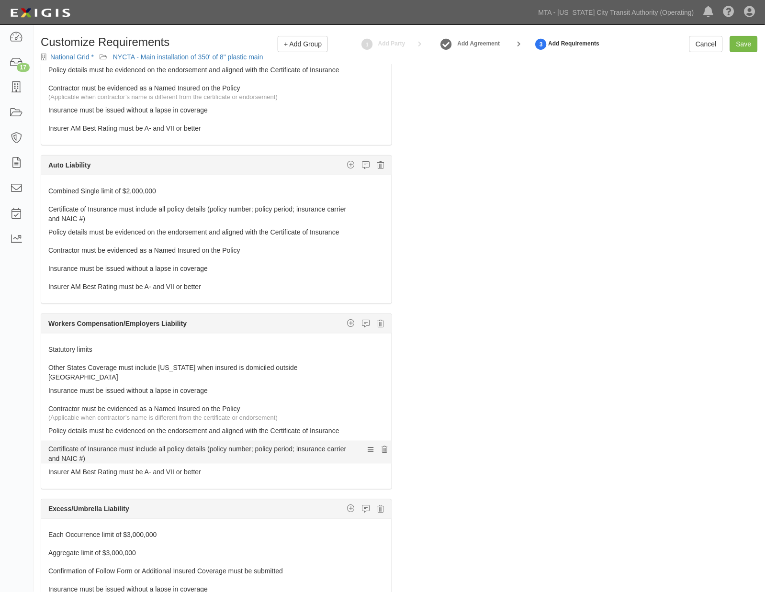
scroll to position [213, 0]
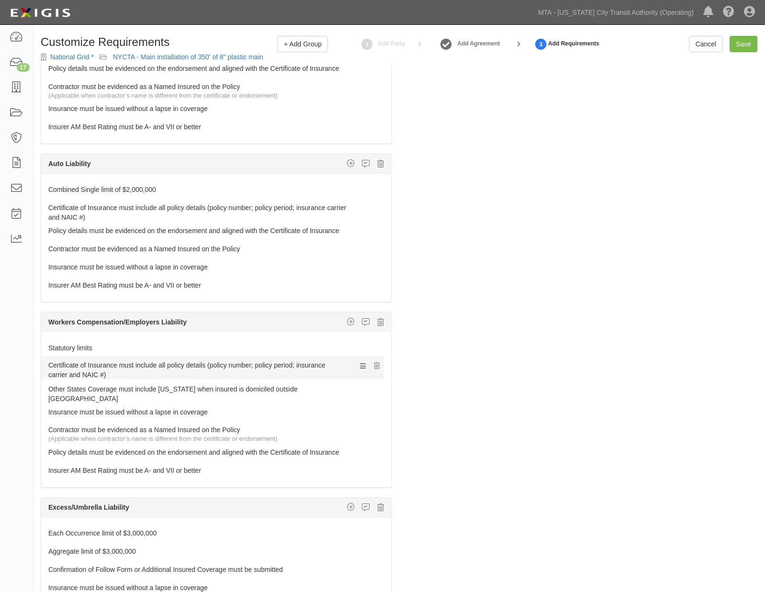
drag, startPoint x: 61, startPoint y: 442, endPoint x: 46, endPoint y: 362, distance: 81.0
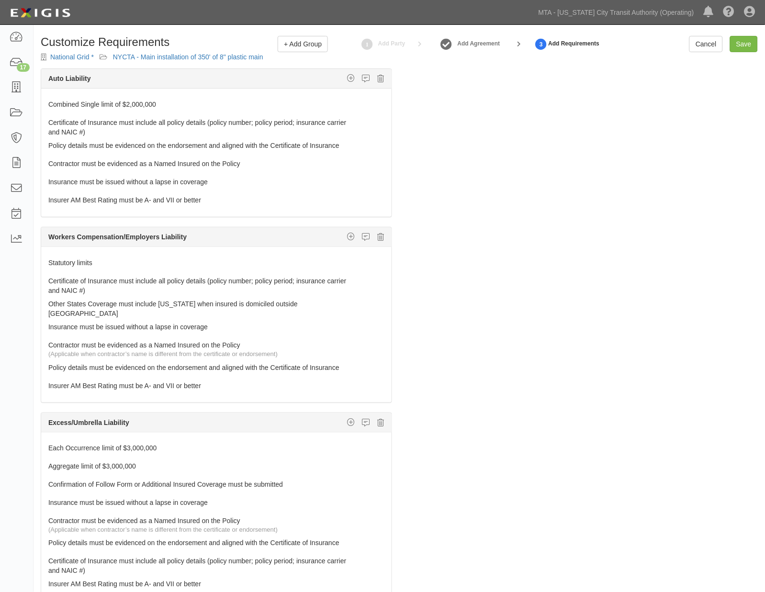
scroll to position [319, 0]
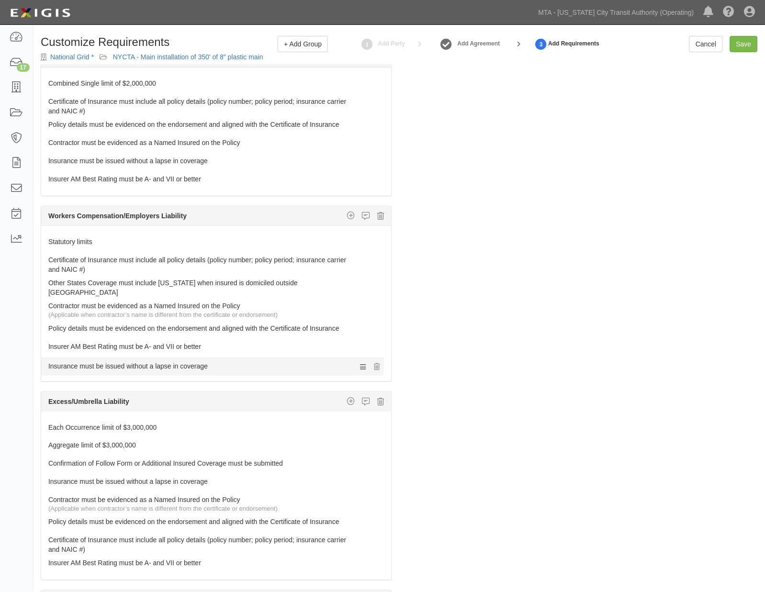
drag, startPoint x: 89, startPoint y: 302, endPoint x: 91, endPoint y: 359, distance: 57.0
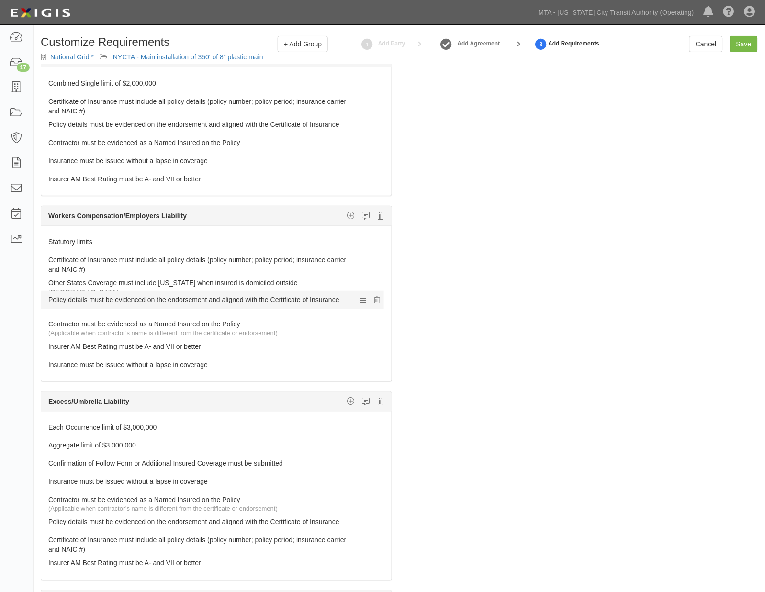
drag, startPoint x: 95, startPoint y: 324, endPoint x: 92, endPoint y: 299, distance: 25.1
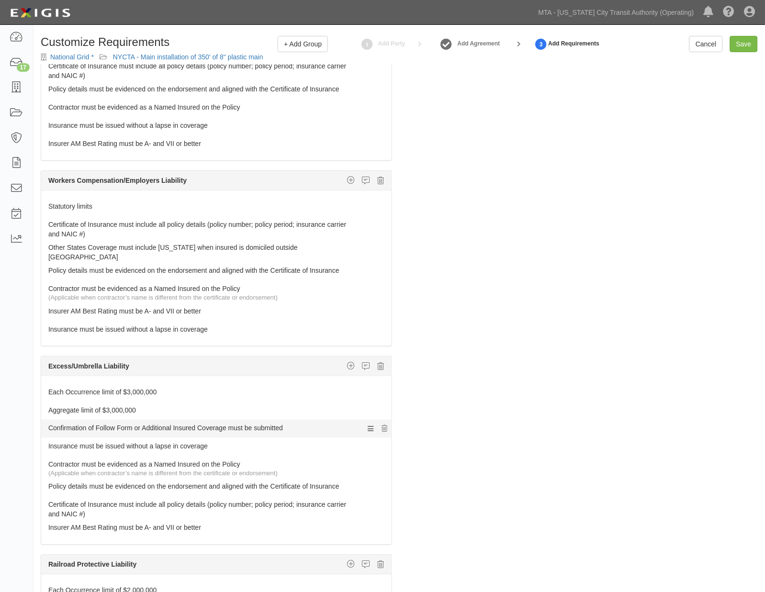
scroll to position [372, 0]
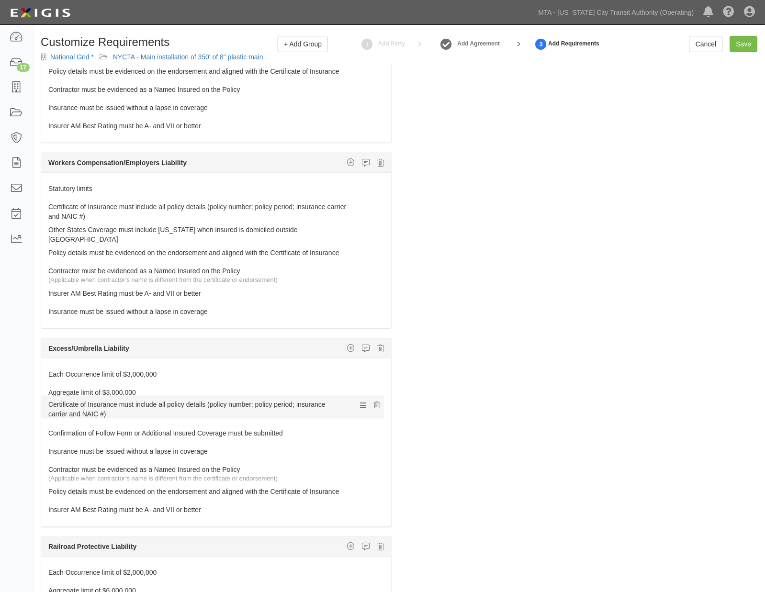
drag, startPoint x: 76, startPoint y: 483, endPoint x: 73, endPoint y: 402, distance: 80.5
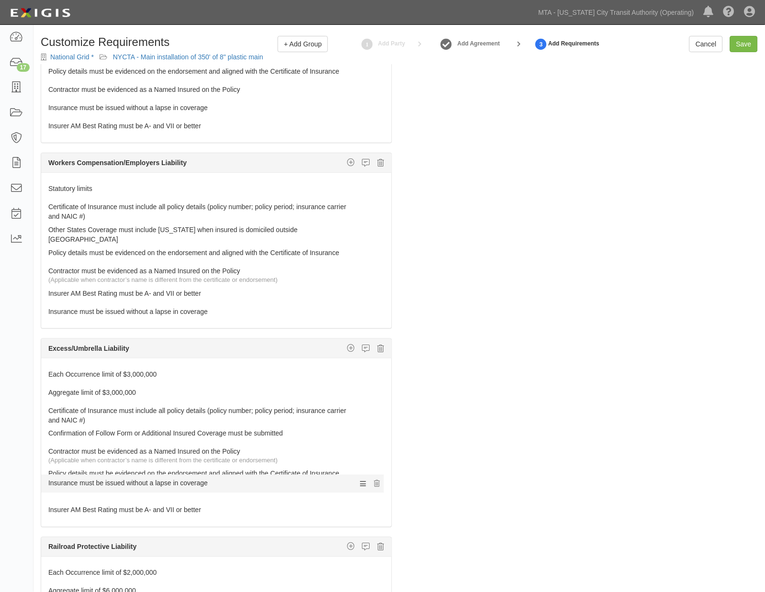
drag, startPoint x: 121, startPoint y: 446, endPoint x: 123, endPoint y: 480, distance: 34.1
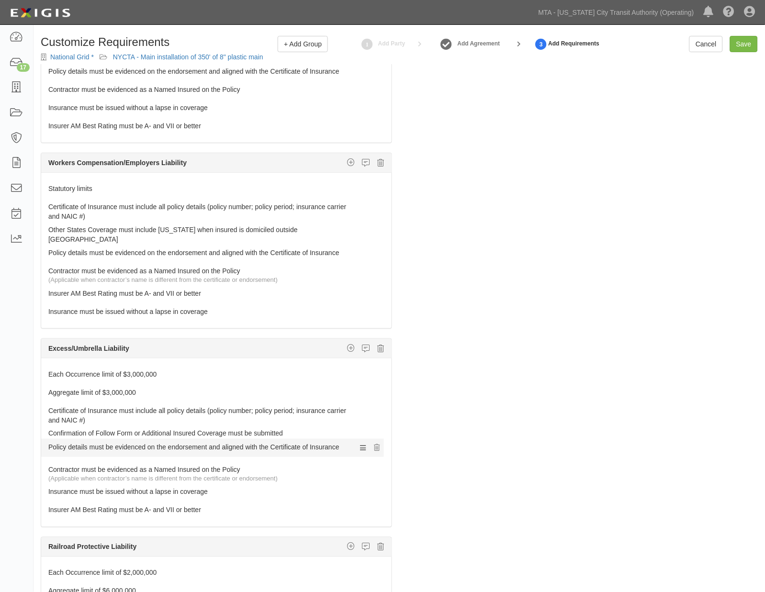
drag, startPoint x: 120, startPoint y: 470, endPoint x: 118, endPoint y: 442, distance: 27.8
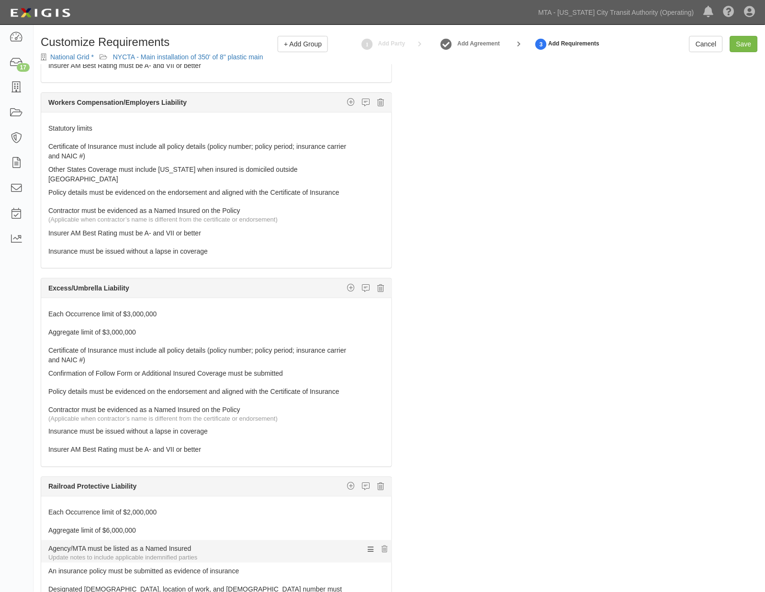
scroll to position [557, 0]
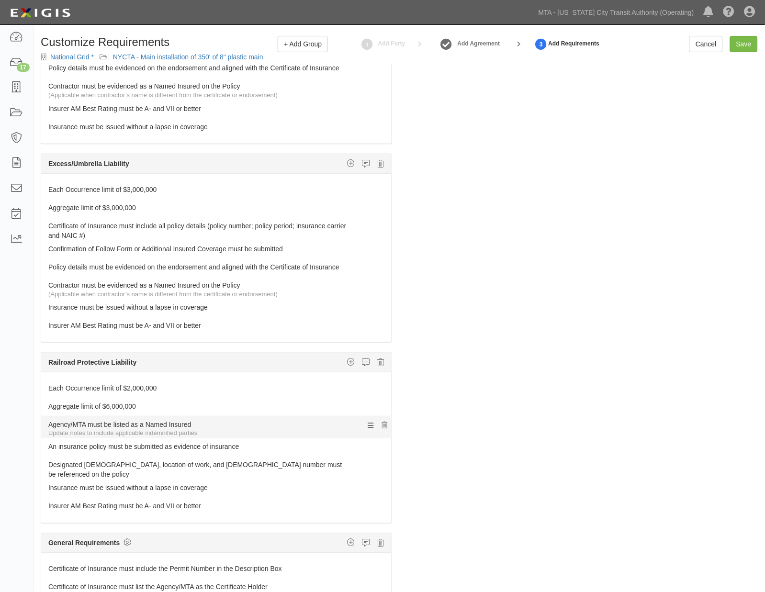
click at [75, 421] on link "Agency/MTA must be listed as a Named Insured" at bounding box center [198, 422] width 300 height 13
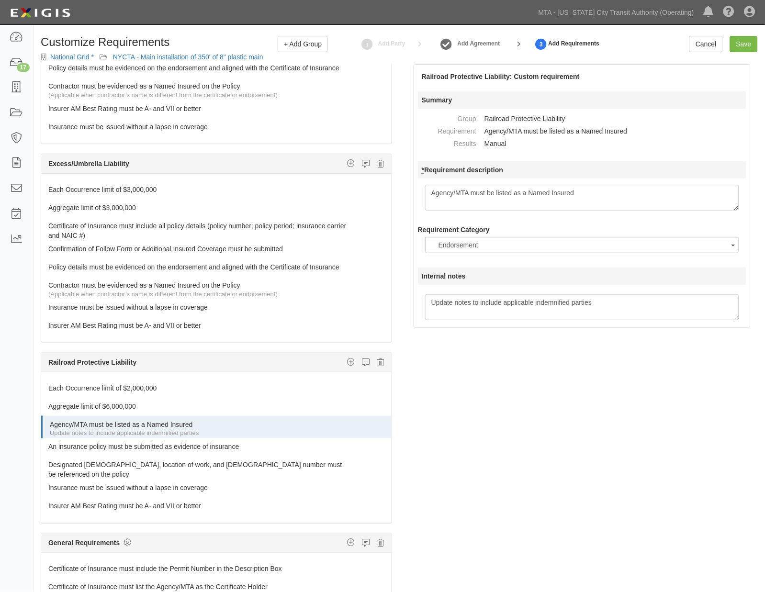
scroll to position [27, 0]
click at [669, 193] on textarea "Agency/MTA must be listed as a Named Insured" at bounding box center [582, 198] width 314 height 26
type textarea "The [US_STATE] City Transit Authority/MTA must be listed as a Named Insureds"
drag, startPoint x: 503, startPoint y: 514, endPoint x: 429, endPoint y: 473, distance: 84.9
click at [503, 512] on div "The requirements in red require changes in order to save. General Liability Add…" at bounding box center [400, 352] width 732 height 577
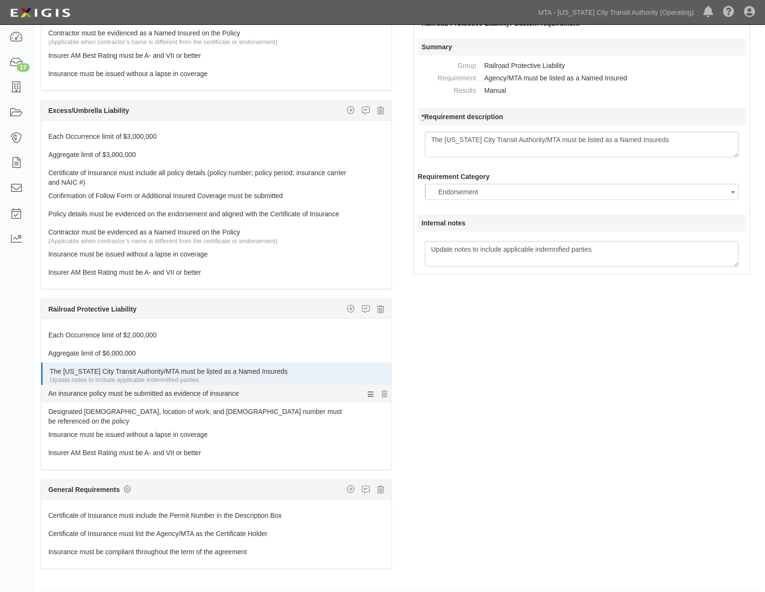
scroll to position [539, 0]
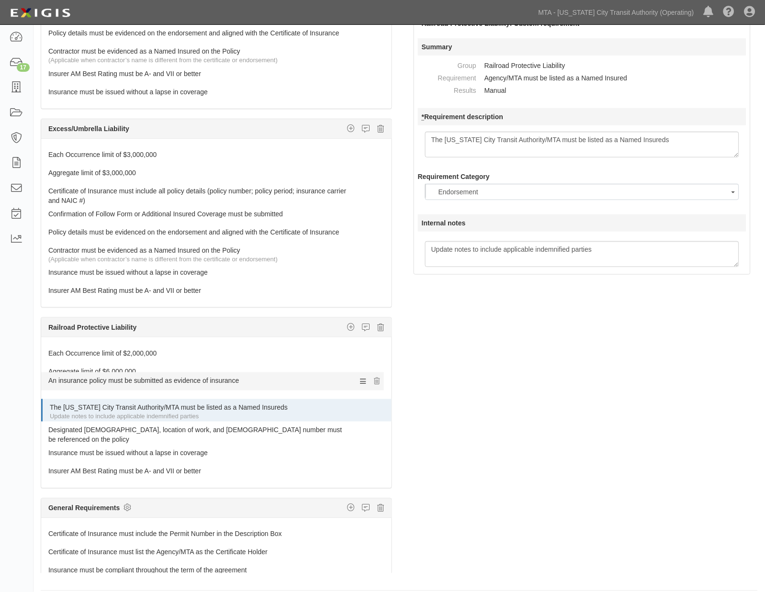
drag, startPoint x: 107, startPoint y: 395, endPoint x: 111, endPoint y: 386, distance: 9.7
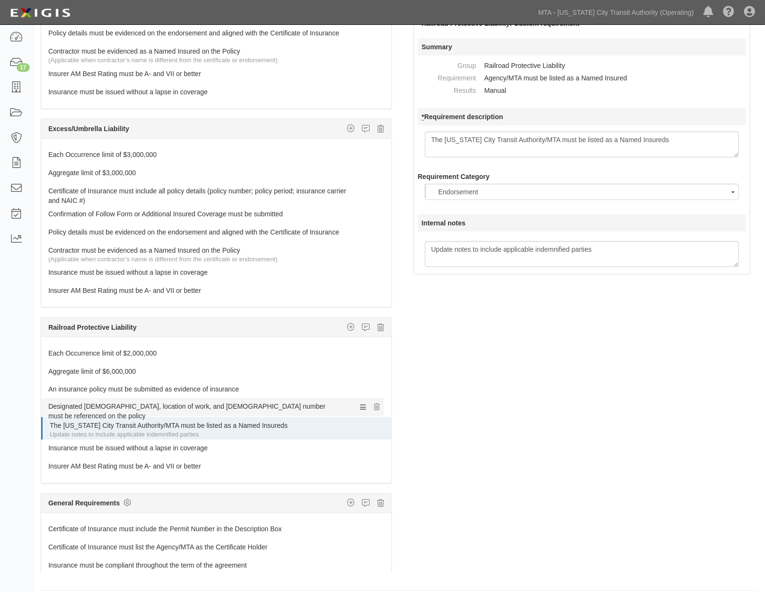
drag, startPoint x: 112, startPoint y: 428, endPoint x: 107, endPoint y: 404, distance: 24.3
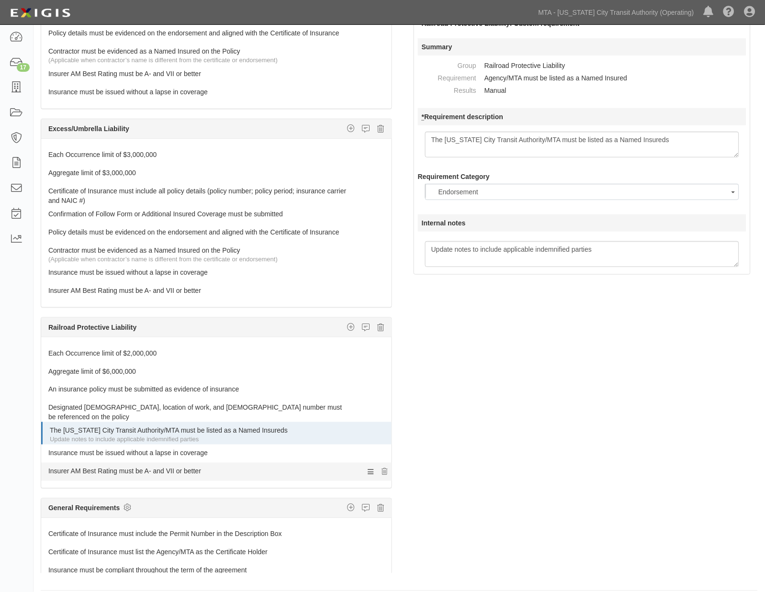
scroll to position [557, 0]
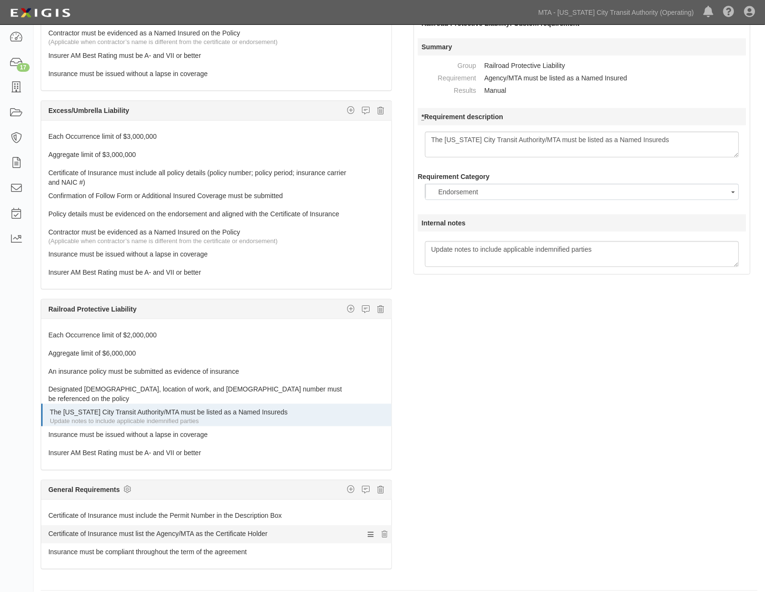
click at [219, 531] on link "Certificate of Insurance must list the Agency/MTA as the Certificate Holder" at bounding box center [198, 532] width 300 height 13
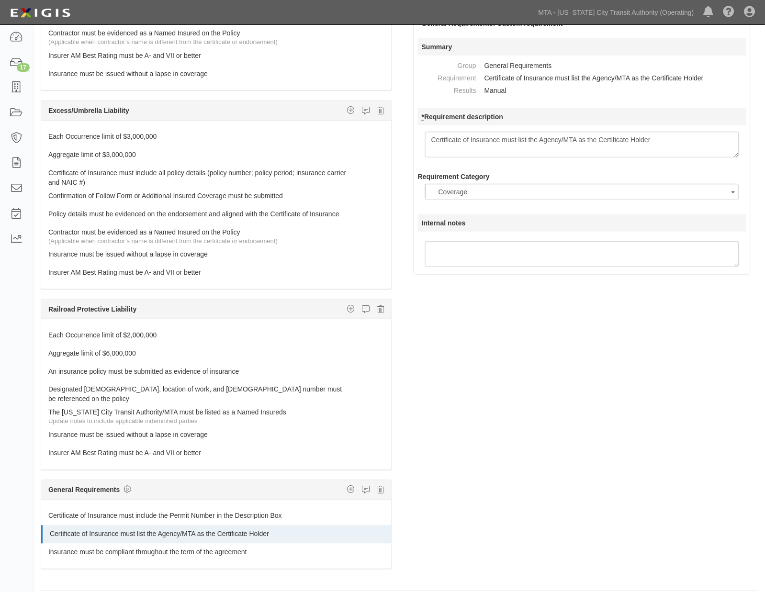
scroll to position [11, 0]
drag, startPoint x: 539, startPoint y: 138, endPoint x: 549, endPoint y: 140, distance: 10.7
click at [540, 138] on textarea "Certificate of Insurance must list the Agency/MTA as the Certificate Holder" at bounding box center [582, 145] width 314 height 26
click at [726, 141] on textarea "Certificate of Insurance must list the Agency/MTA as the Certificate Holder" at bounding box center [582, 145] width 314 height 26
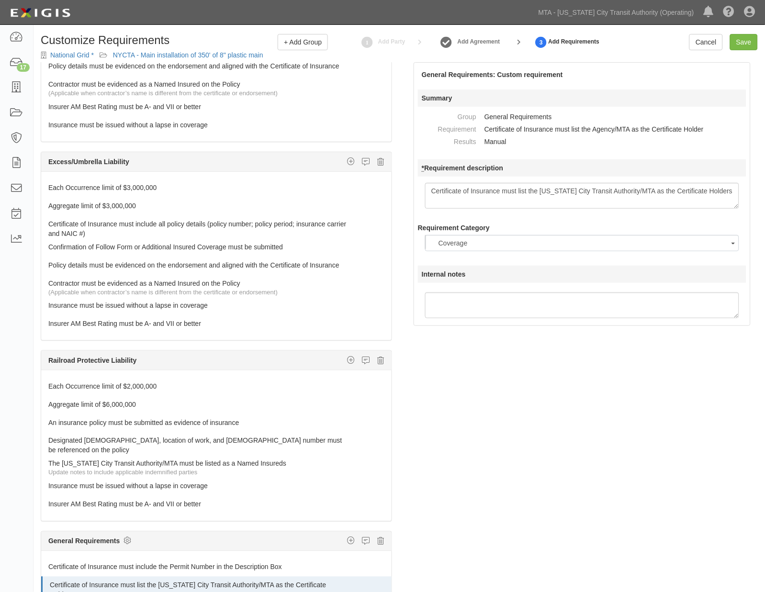
scroll to position [0, 0]
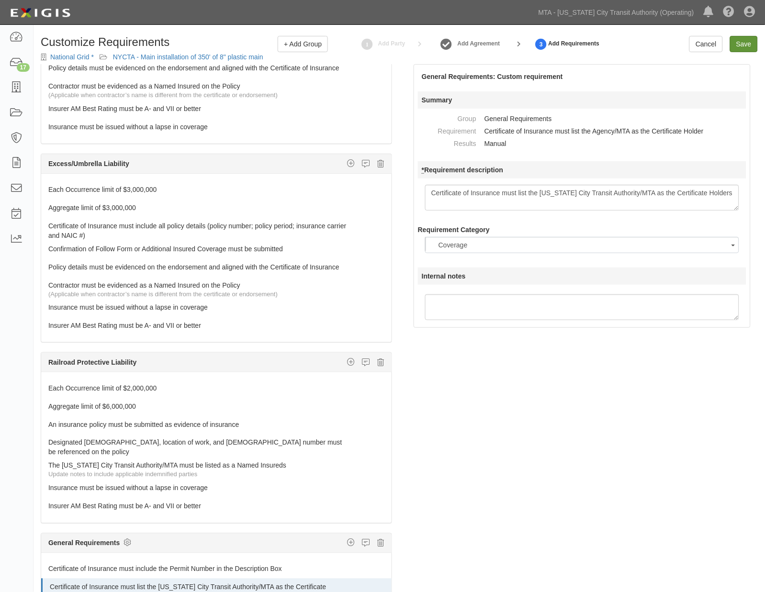
type textarea "Certificate of Insurance must list the [US_STATE] City Transit Authority/MTA as…"
click at [745, 43] on input "Save" at bounding box center [744, 44] width 28 height 16
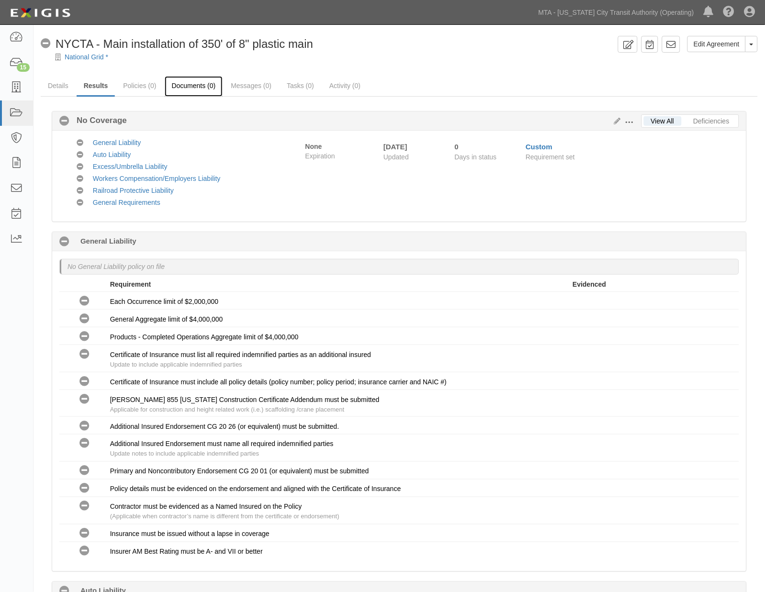
click at [192, 84] on link "Documents (0)" at bounding box center [194, 86] width 58 height 21
